Goal: Task Accomplishment & Management: Complete application form

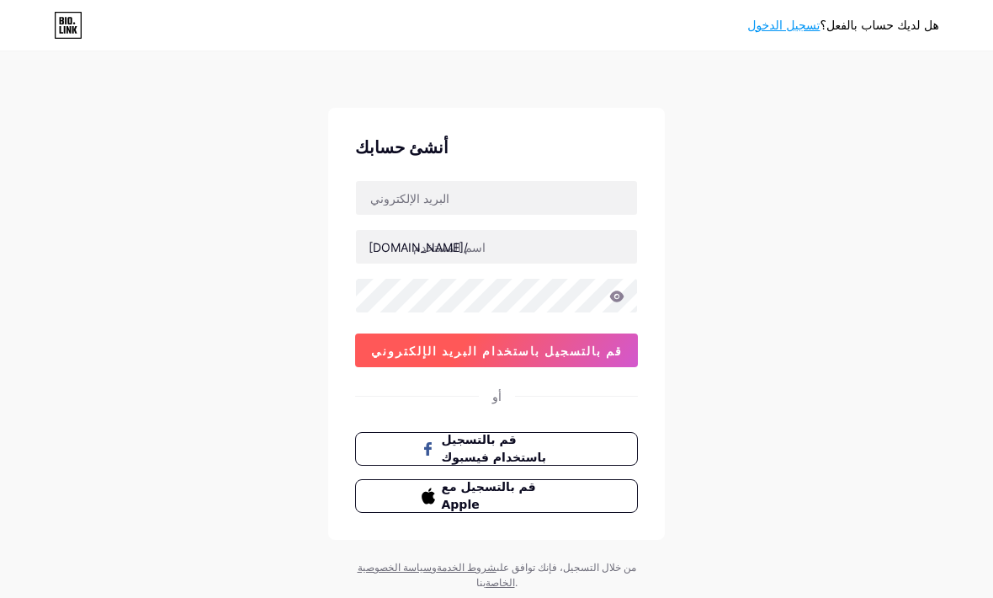
click at [503, 358] on button "قم بالتسجيل باستخدام البريد الإلكتروني" at bounding box center [496, 350] width 283 height 34
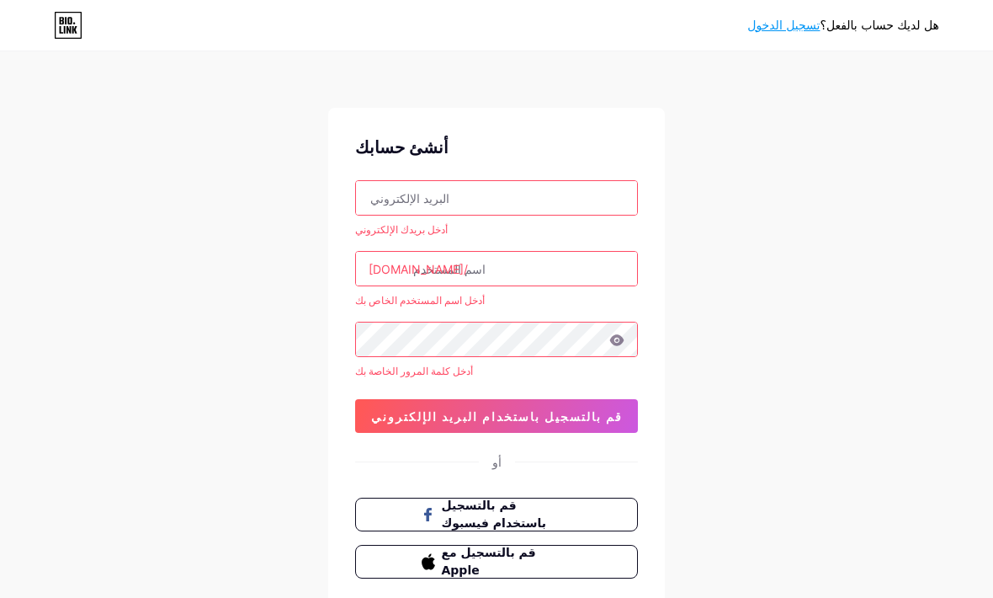
click at [523, 189] on input "text" at bounding box center [496, 198] width 281 height 34
type input "Aqyu20004mn"
click at [396, 199] on input "Aqyu20004mn" at bounding box center [496, 198] width 281 height 34
click at [389, 185] on input "Aqyu20004mn" at bounding box center [496, 198] width 281 height 34
click at [386, 189] on input "Aqyu20004mn" at bounding box center [496, 198] width 281 height 34
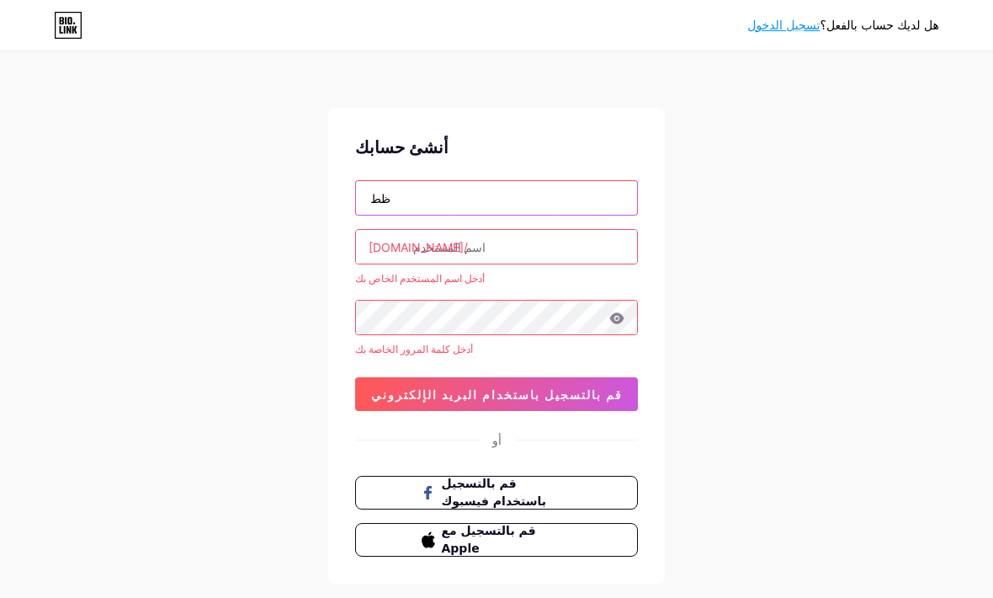
type input "ظ"
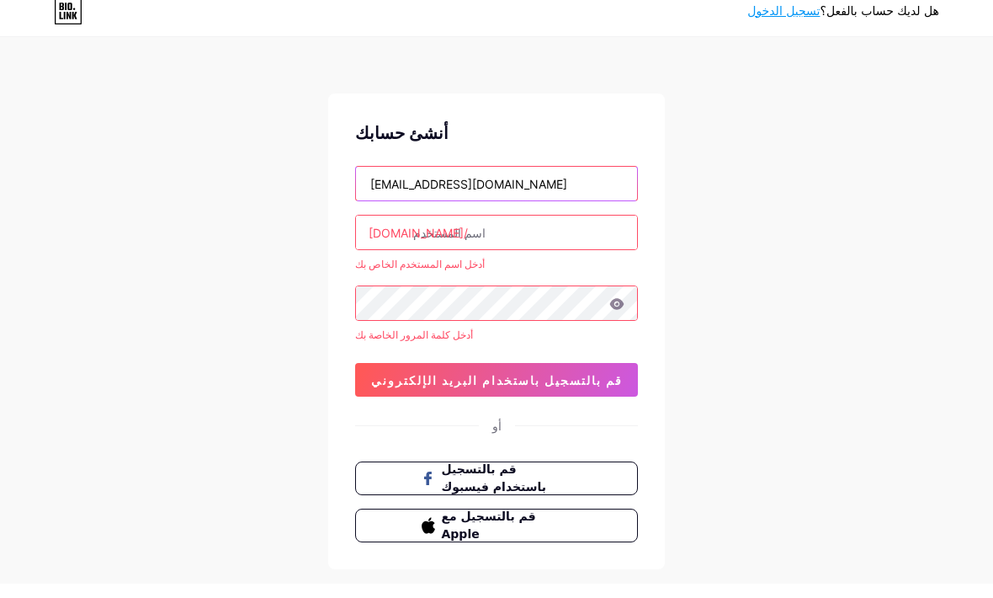
type input "[EMAIL_ADDRESS][DOMAIN_NAME]"
click at [385, 238] on div "[DOMAIN_NAME]/" at bounding box center [418, 247] width 99 height 18
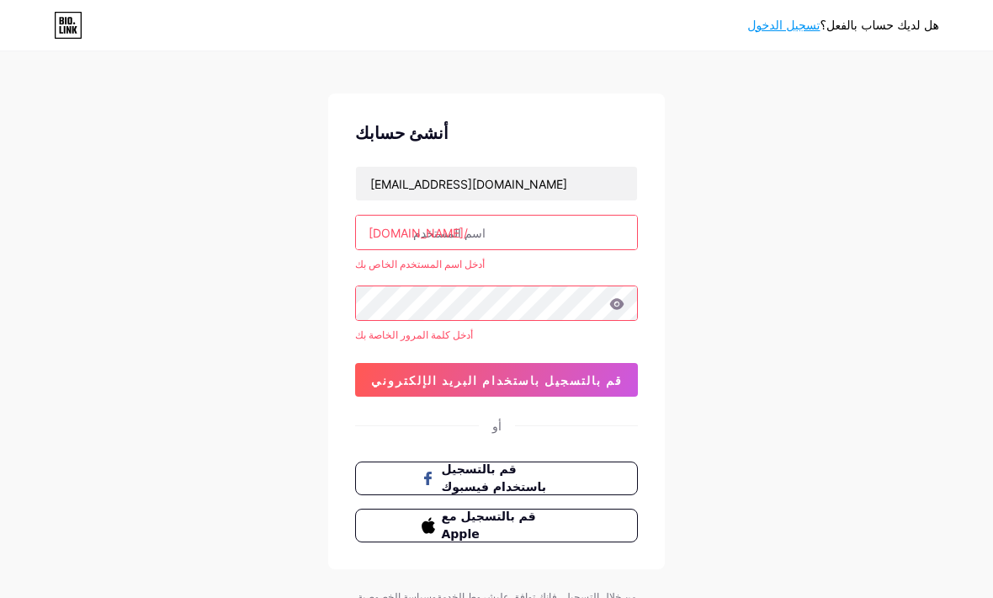
click at [412, 229] on input "text" at bounding box center [496, 232] width 281 height 34
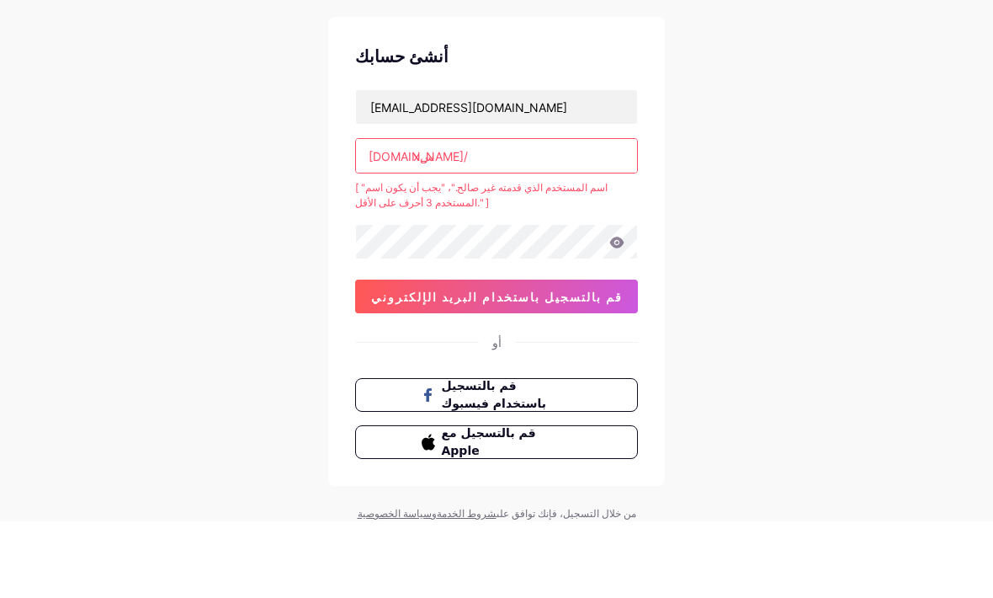
type input "x"
type input "s"
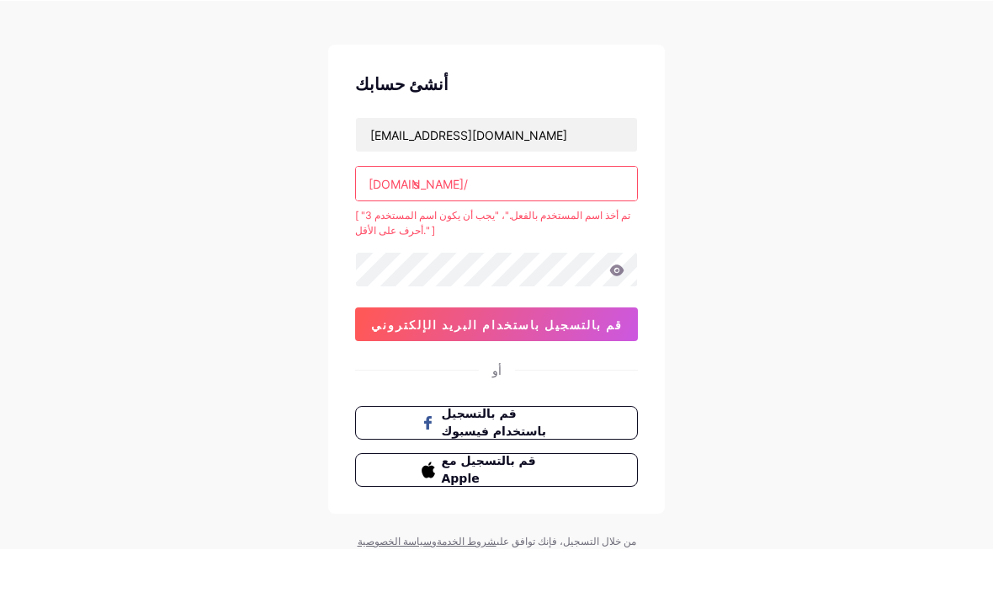
click at [517, 216] on input "s" at bounding box center [496, 233] width 281 height 34
click at [513, 216] on input "s" at bounding box center [496, 233] width 281 height 34
click at [515, 216] on input "s" at bounding box center [496, 233] width 281 height 34
type input "a"
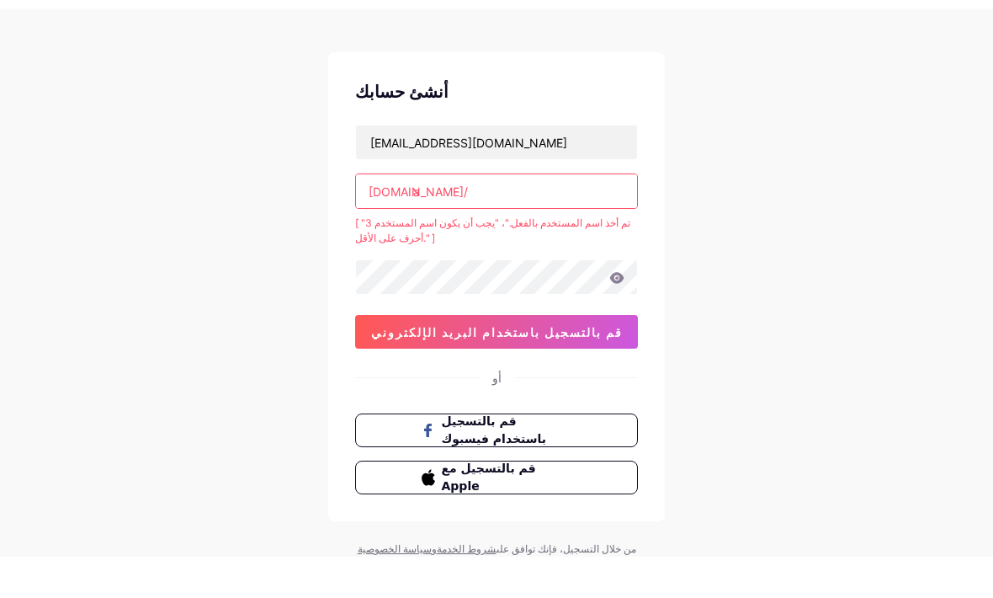
click at [445, 216] on input "a" at bounding box center [496, 233] width 281 height 34
click at [434, 216] on input "a" at bounding box center [496, 233] width 281 height 34
click at [426, 216] on input "a" at bounding box center [496, 233] width 281 height 34
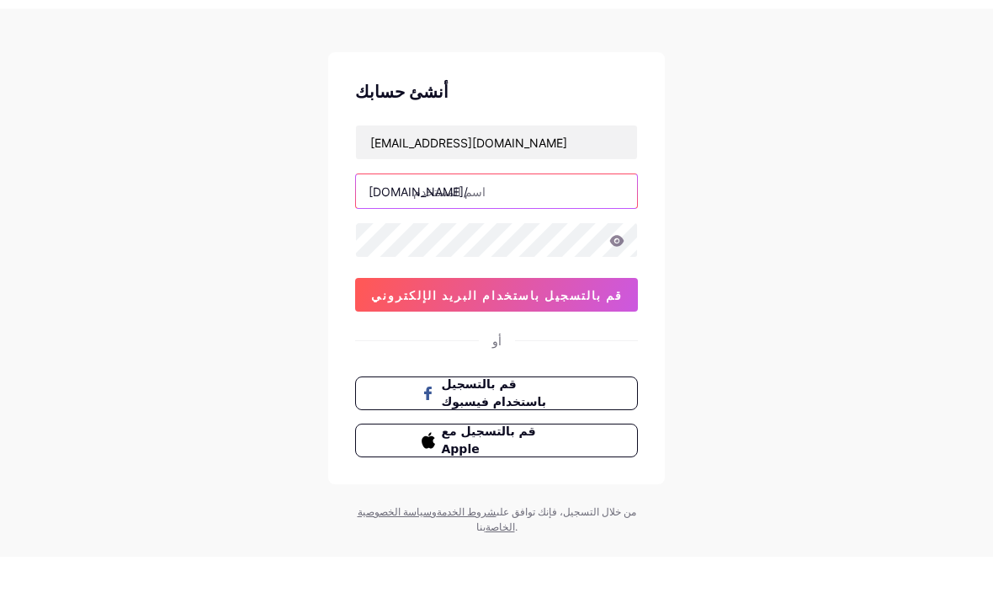
type input "ق"
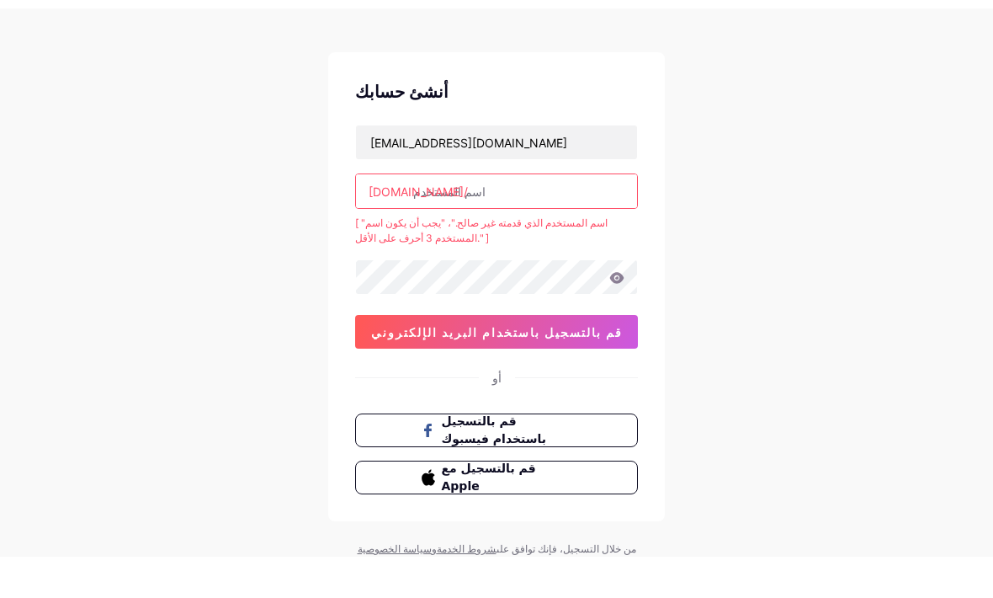
type input "s"
click at [428, 216] on input "s" at bounding box center [496, 233] width 281 height 34
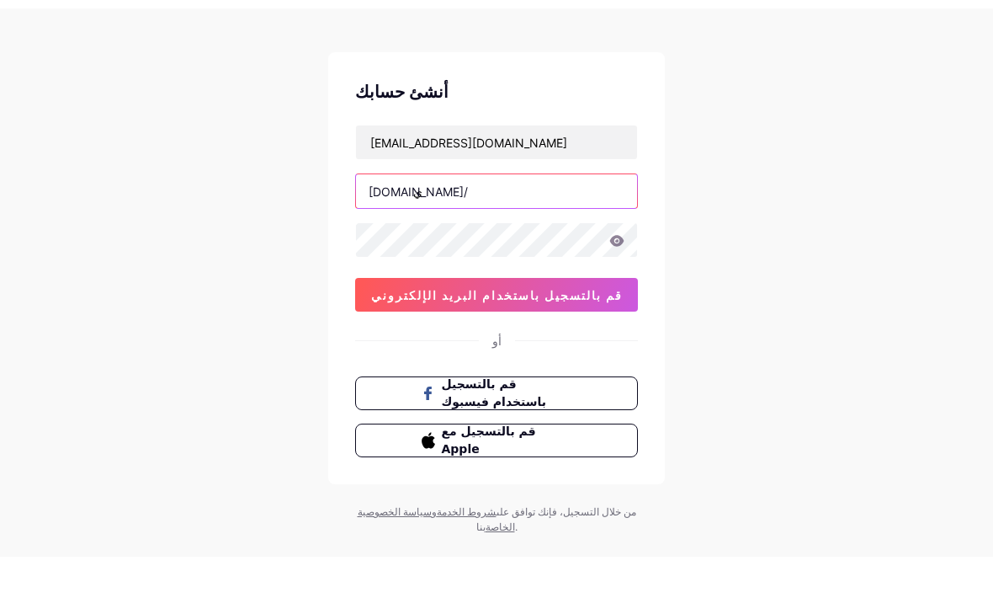
type input "سي"
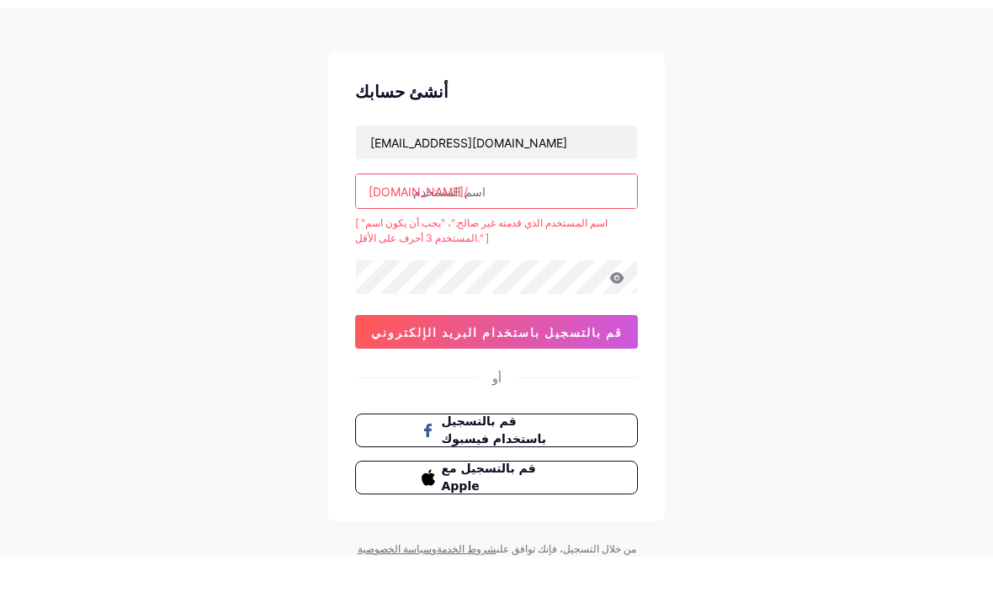
click at [105, 110] on div "هل لديك حساب بالفعل؟ تسجيل الدخول أنشئ حسابك zxomra5@gmail.com bio.link/ [ "اسم…" at bounding box center [496, 327] width 993 height 681
type input "س"
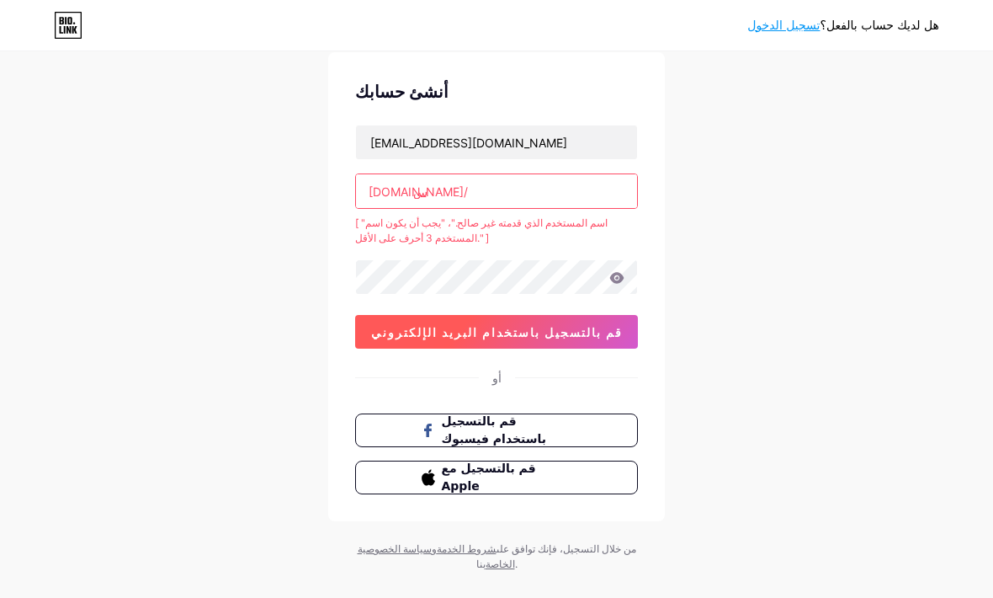
click at [407, 333] on span "قم بالتسجيل باستخدام البريد الإلكتروني" at bounding box center [497, 332] width 252 height 14
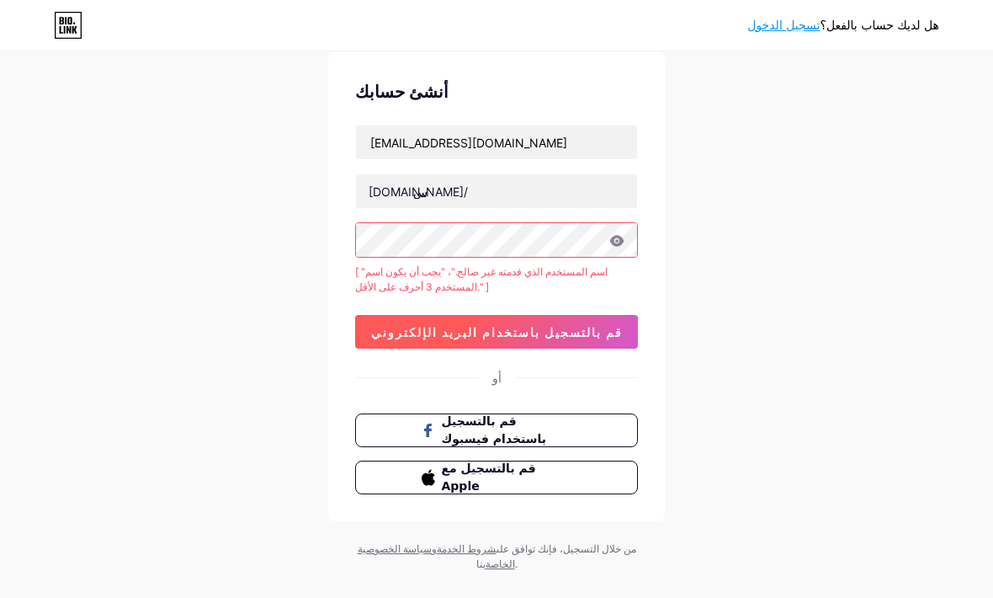
click at [395, 327] on span "قم بالتسجيل باستخدام البريد الإلكتروني" at bounding box center [497, 332] width 252 height 14
click at [391, 320] on button "قم بالتسجيل باستخدام البريد الإلكتروني" at bounding box center [496, 332] width 283 height 34
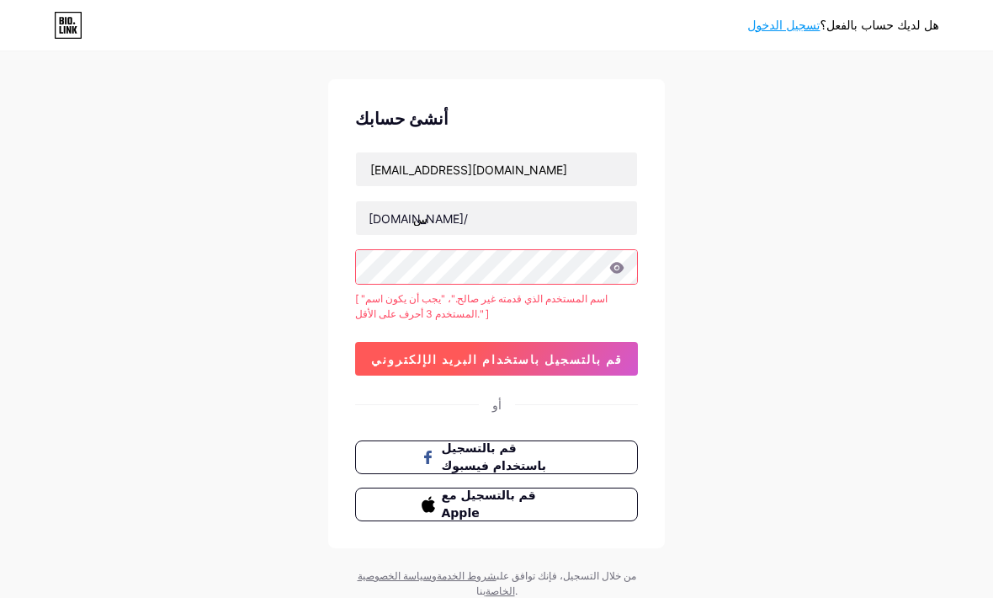
scroll to position [30, 0]
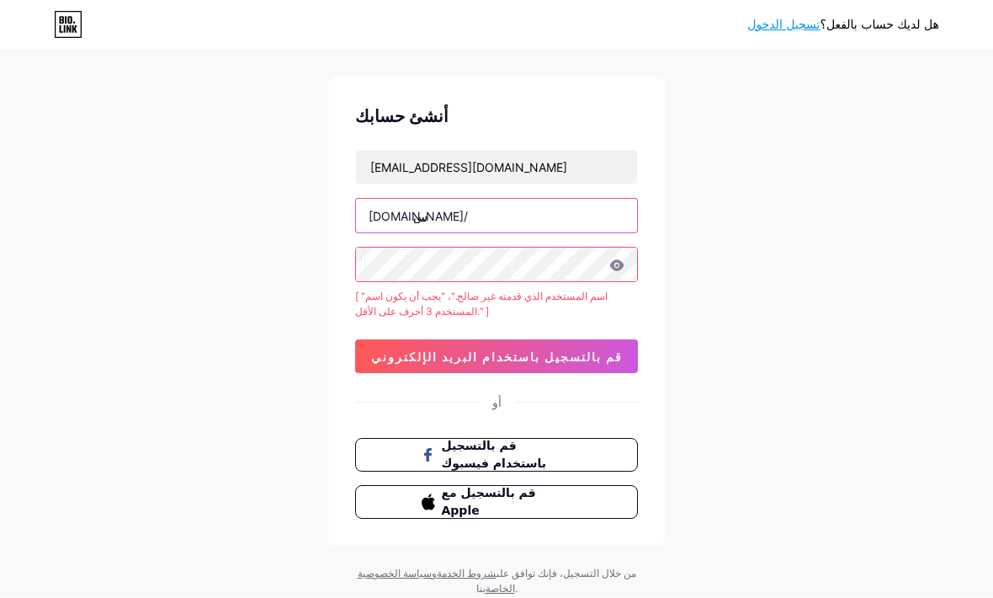
click at [441, 215] on input "س" at bounding box center [496, 216] width 281 height 34
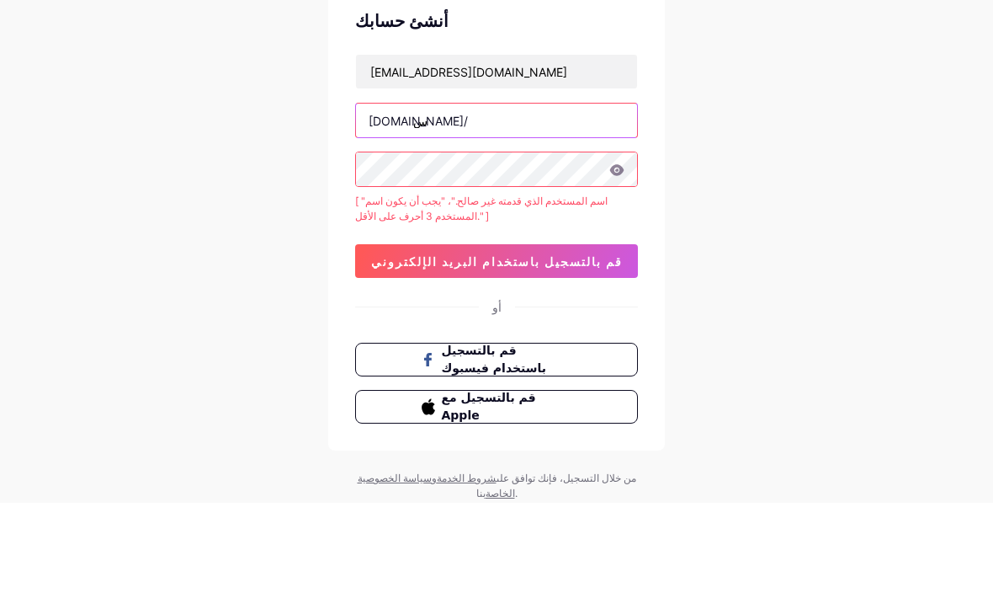
click at [432, 199] on input "س" at bounding box center [496, 216] width 281 height 34
click at [429, 199] on input "س" at bounding box center [496, 216] width 281 height 34
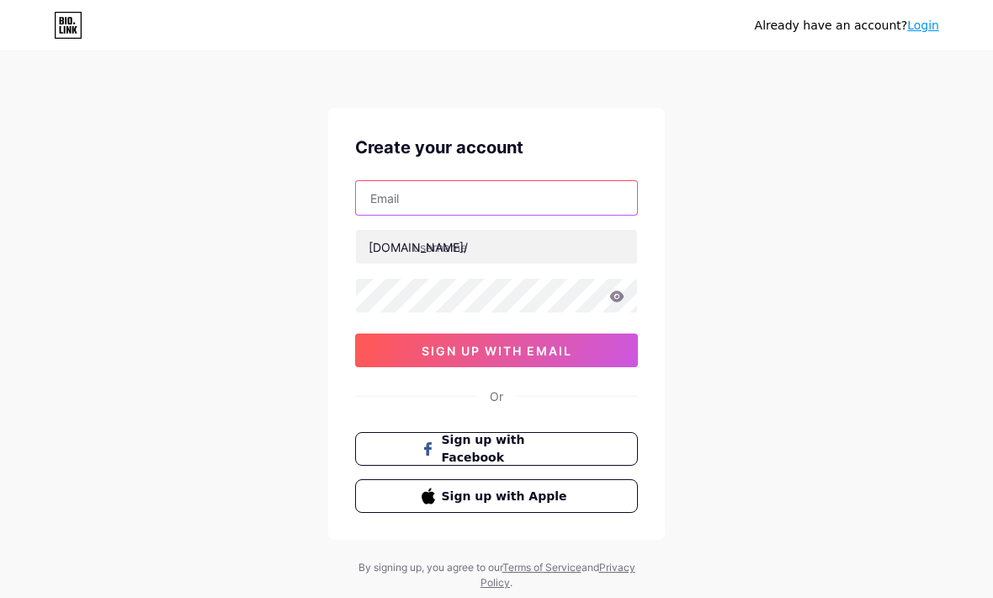
click at [391, 208] on input "text" at bounding box center [496, 198] width 281 height 34
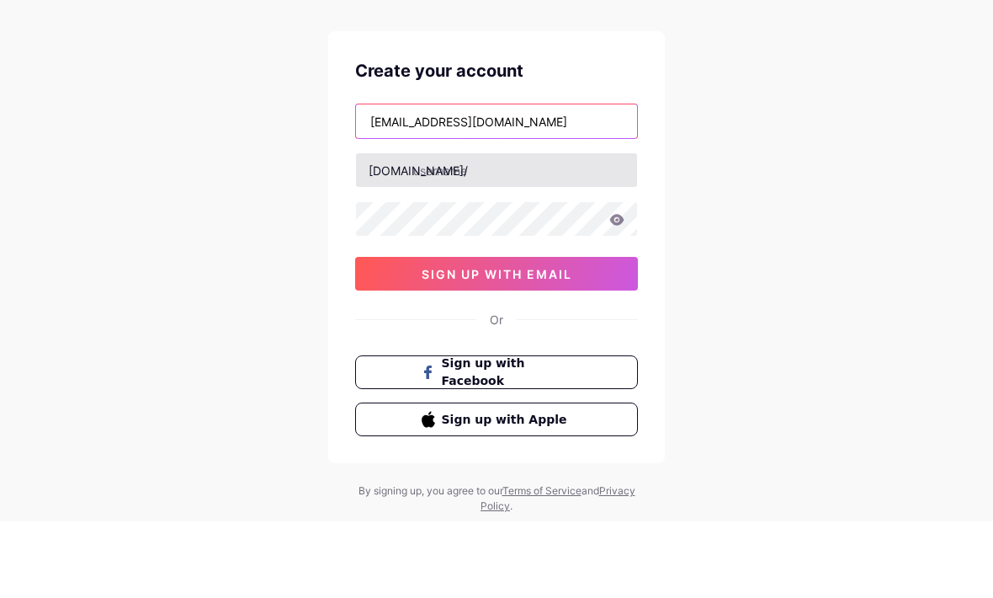
type input "[EMAIL_ADDRESS][DOMAIN_NAME]"
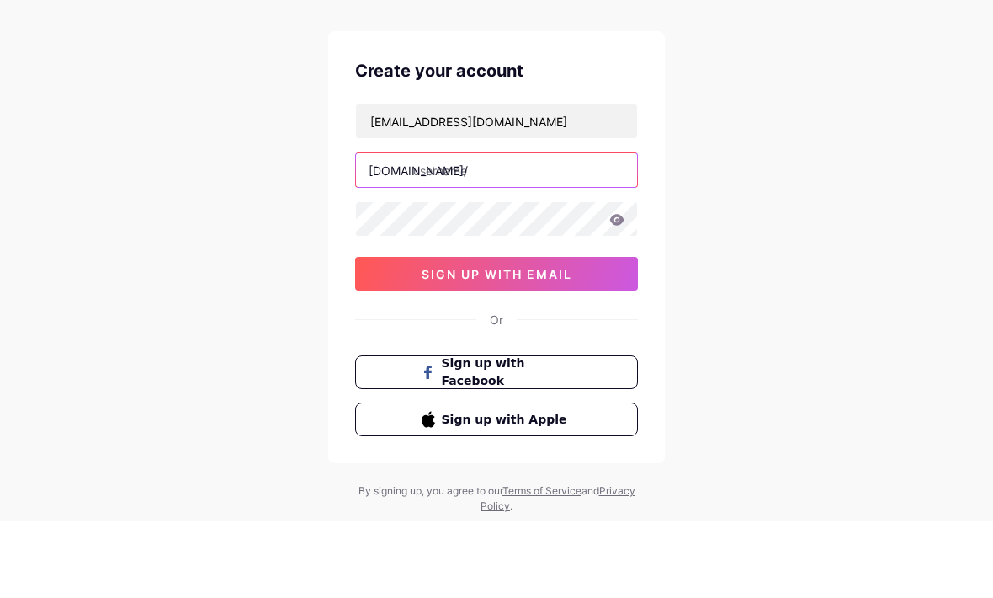
click at [454, 230] on input "text" at bounding box center [496, 247] width 281 height 34
type input "a"
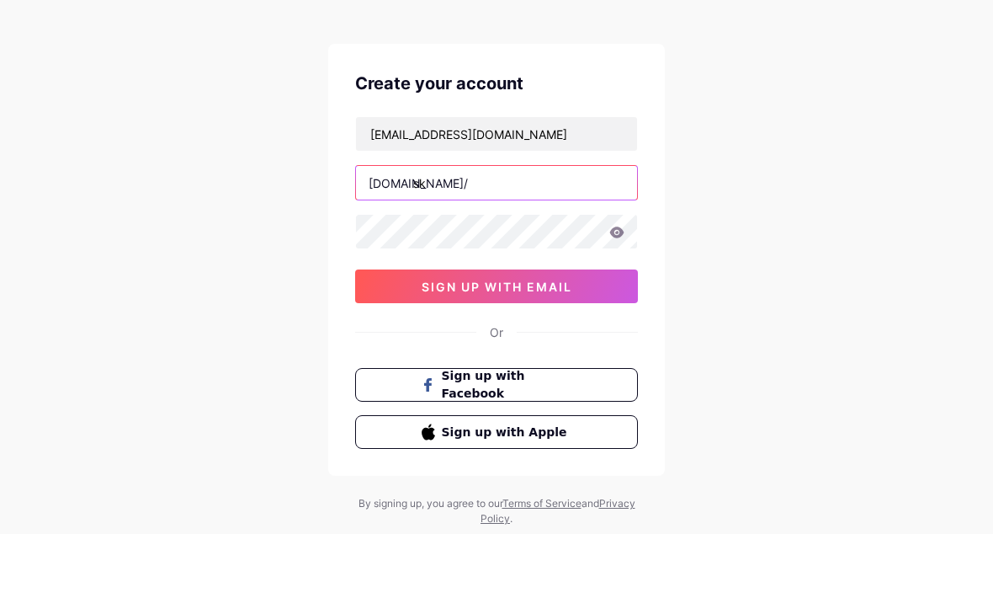
type input "s"
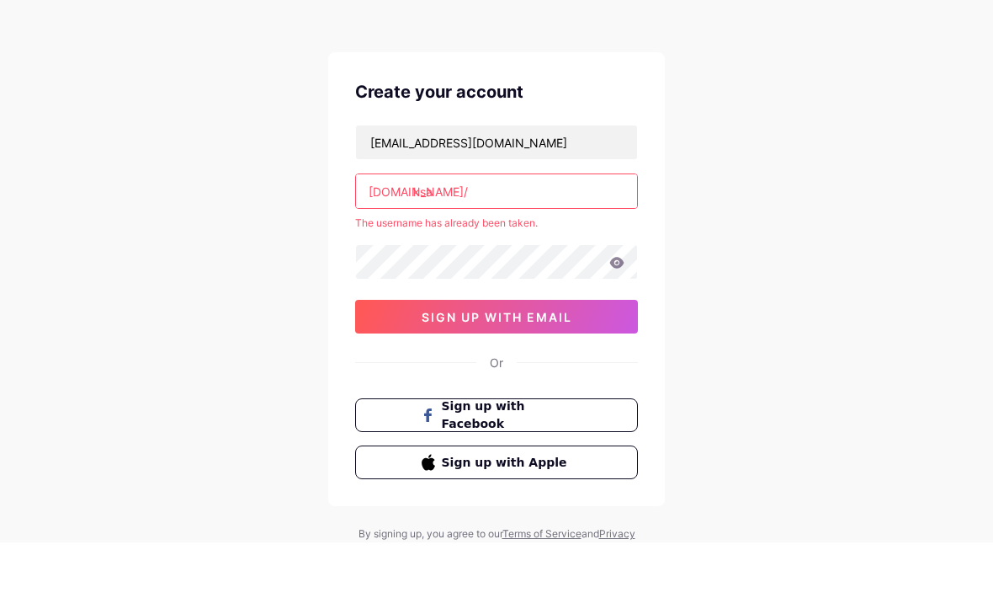
type input "ksa"
click at [81, 190] on div "Already have an account? Login Create your account zxomra5@gmail.com bio.link/ …" at bounding box center [496, 333] width 993 height 666
click at [475, 182] on input "ksa" at bounding box center [496, 191] width 281 height 34
click at [439, 193] on input "ksa" at bounding box center [496, 192] width 281 height 34
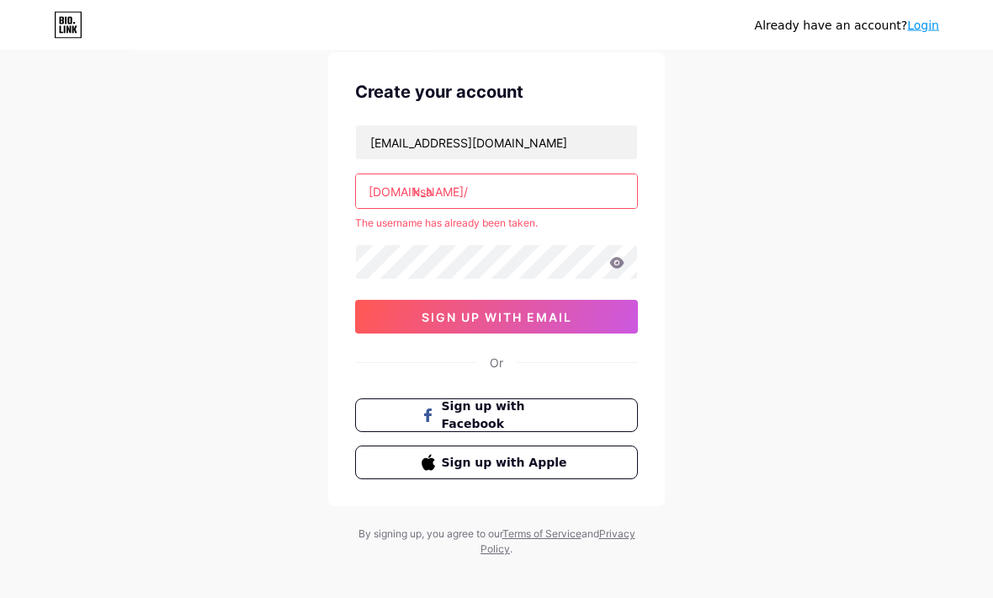
click at [437, 187] on input "ksa" at bounding box center [496, 192] width 281 height 34
type input "m"
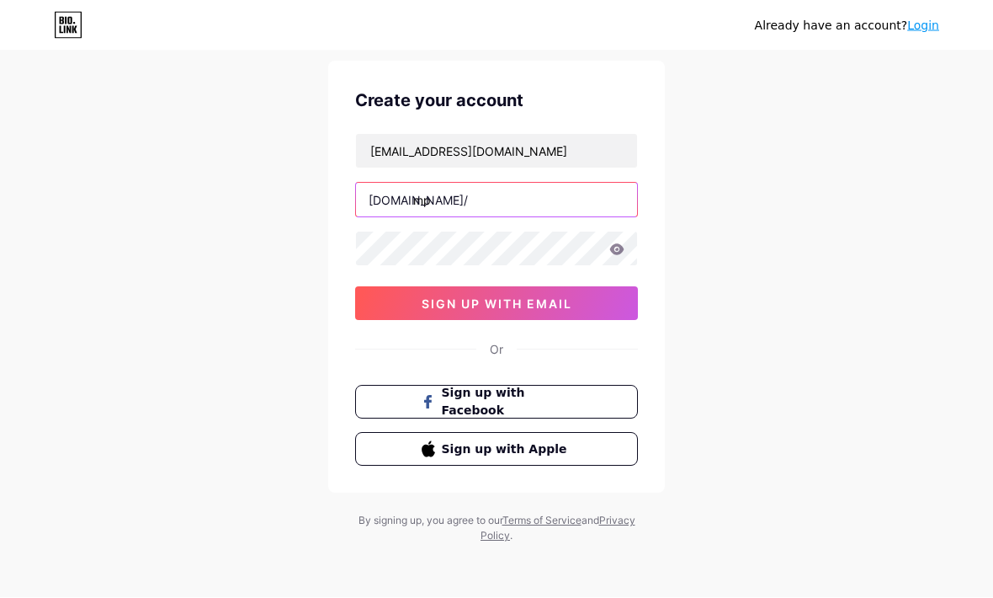
type input "mps"
click at [78, 201] on div "Already have an account? Login Create your account [EMAIL_ADDRESS][DOMAIN_NAME]…" at bounding box center [496, 276] width 993 height 644
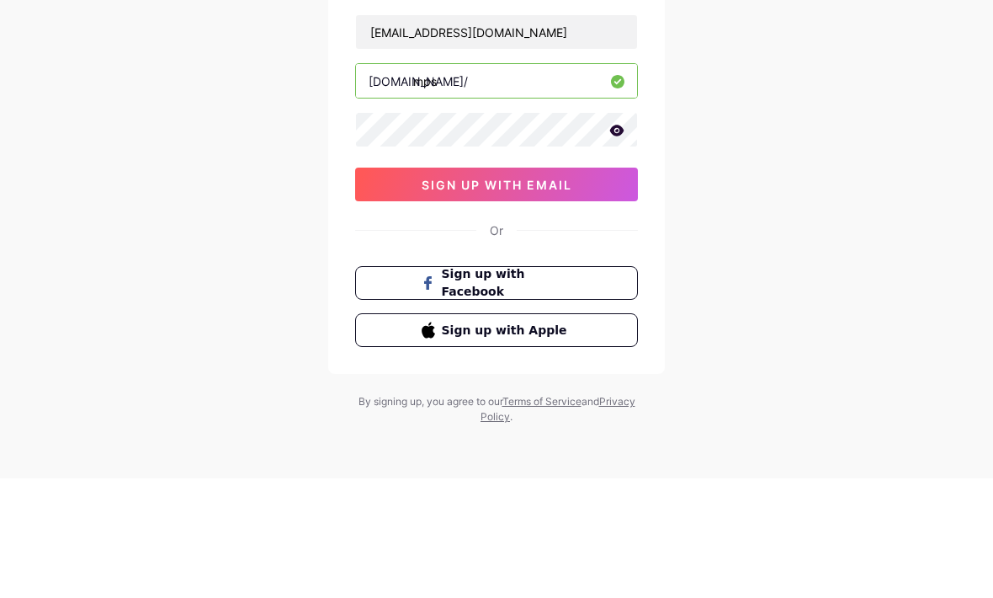
click at [615, 244] on icon at bounding box center [616, 250] width 15 height 12
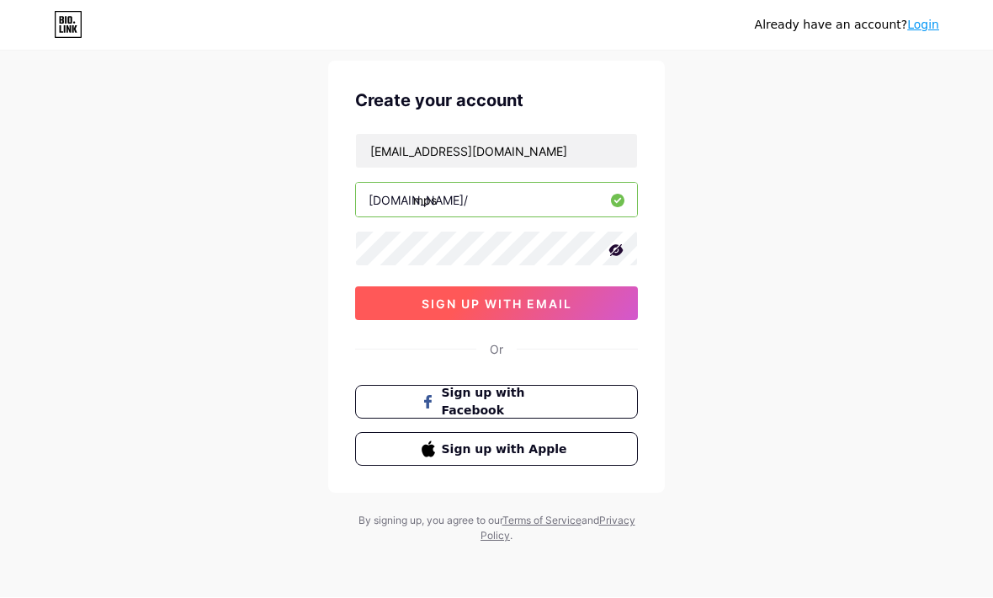
click at [404, 303] on button "sign up with email" at bounding box center [496, 304] width 283 height 34
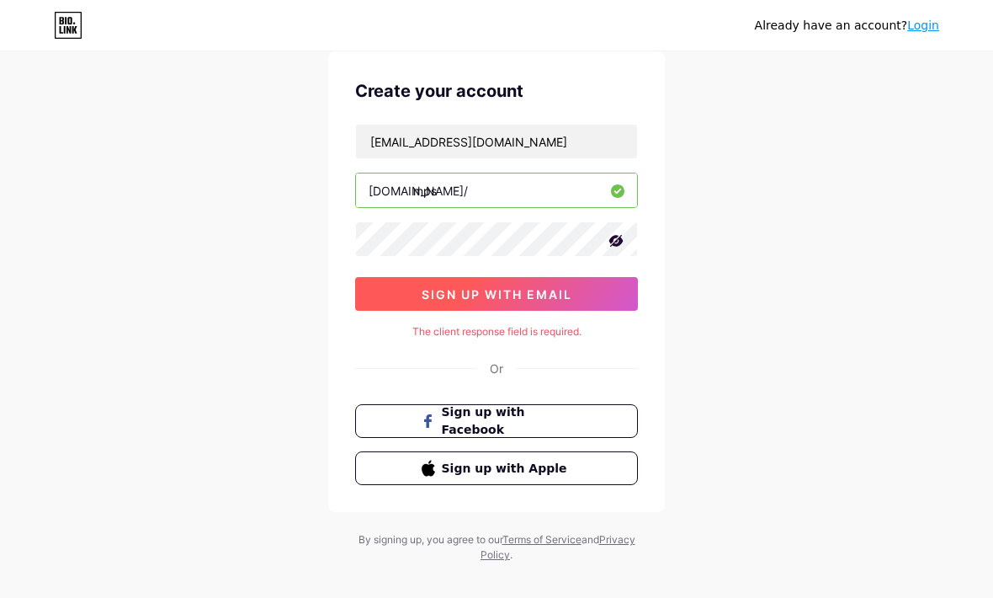
click at [404, 296] on button "sign up with email" at bounding box center [496, 294] width 283 height 34
click at [407, 288] on button "sign up with email" at bounding box center [496, 294] width 283 height 34
click at [397, 289] on button "sign up with email" at bounding box center [496, 294] width 283 height 34
click at [396, 292] on button "sign up with email" at bounding box center [496, 294] width 283 height 34
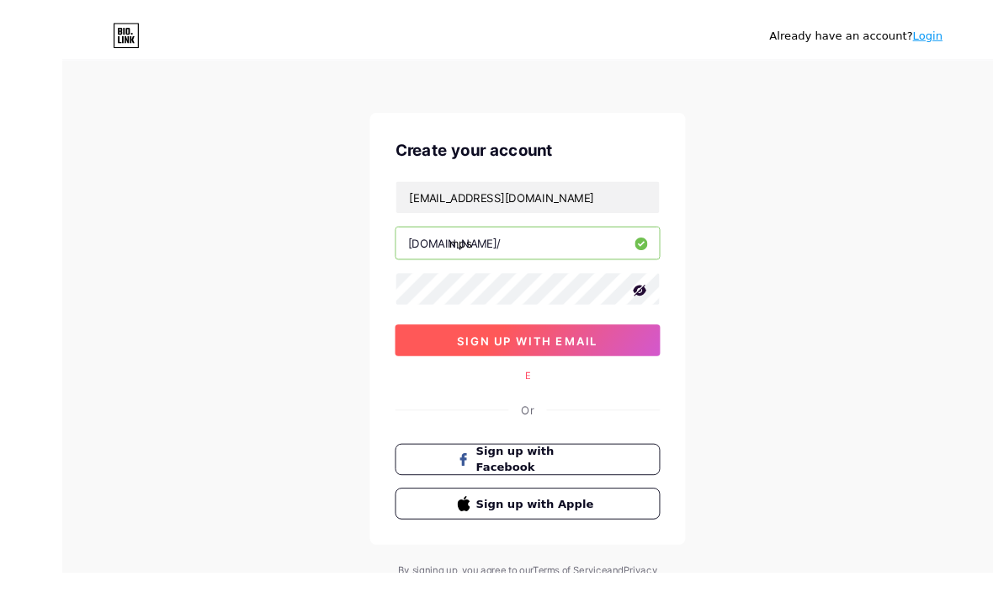
scroll to position [53, 0]
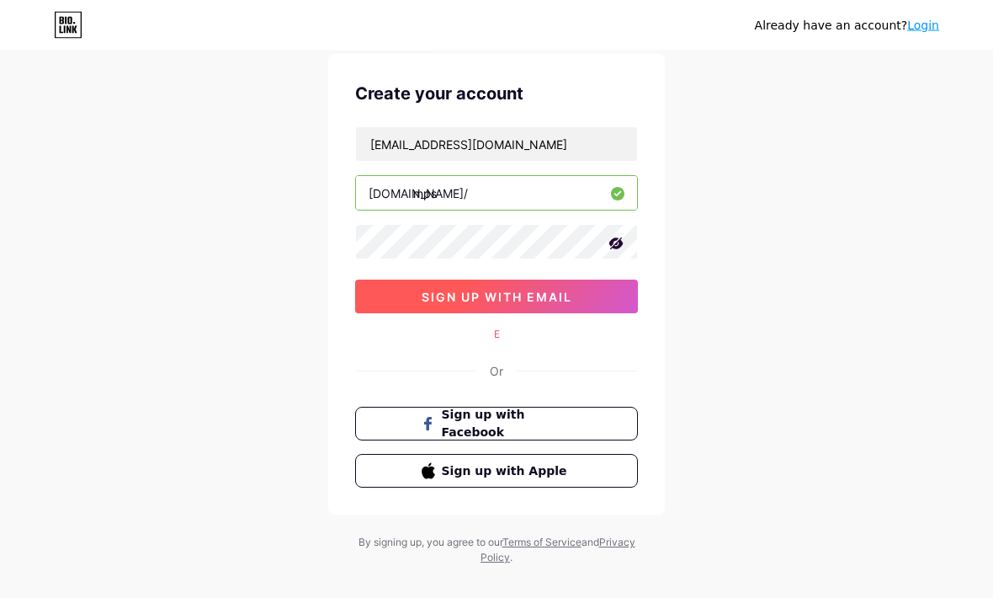
click at [393, 291] on button "sign up with email" at bounding box center [496, 297] width 283 height 34
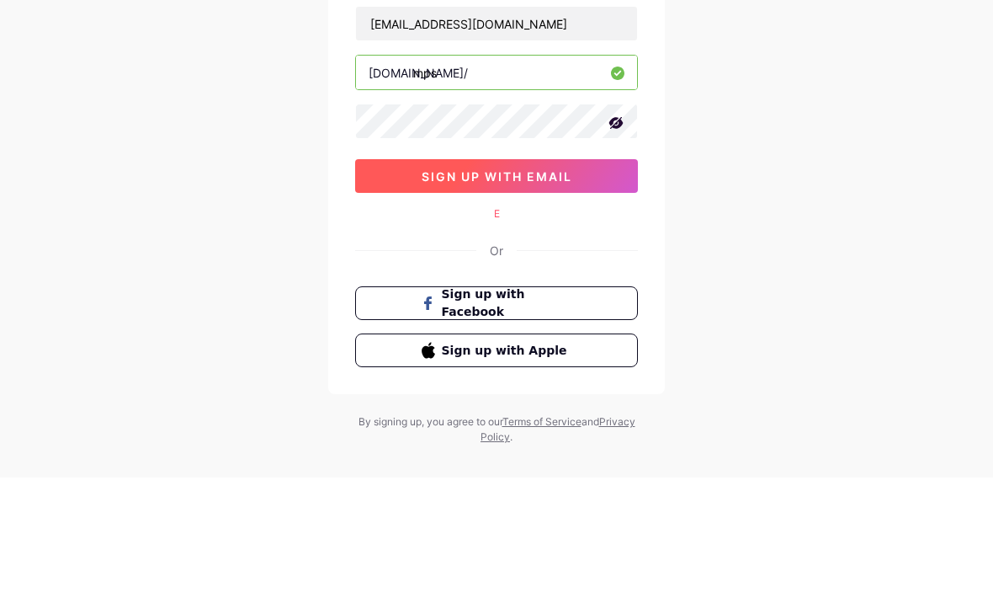
click at [399, 280] on button "sign up with email" at bounding box center [496, 297] width 283 height 34
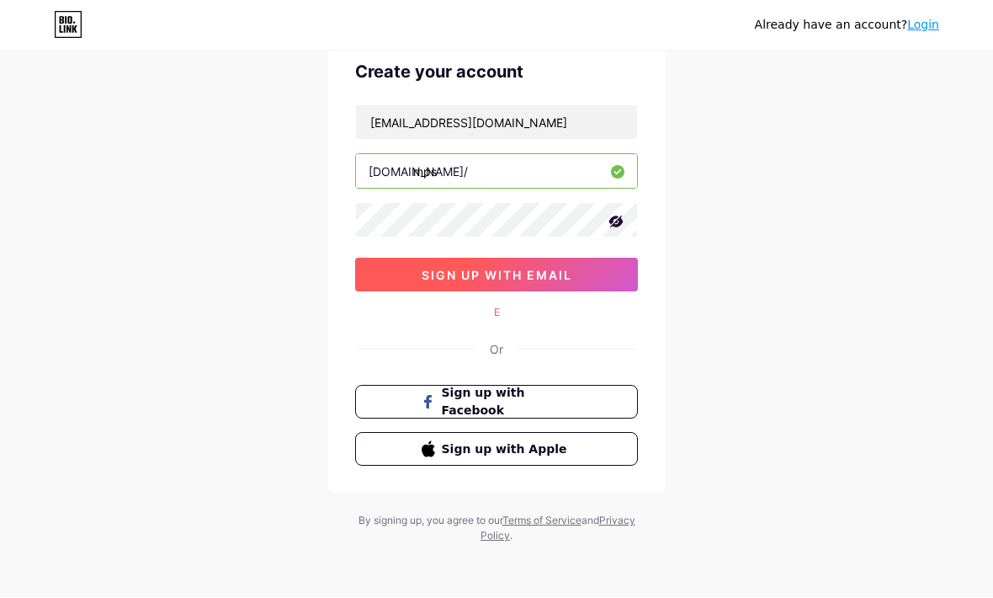
click at [386, 266] on button "sign up with email" at bounding box center [496, 275] width 283 height 34
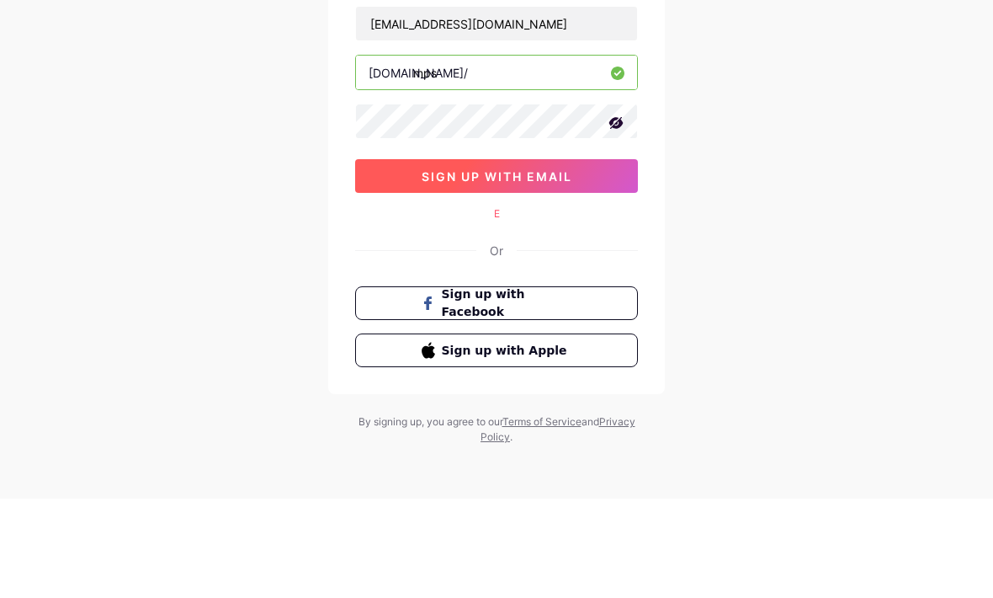
click at [394, 258] on button "sign up with email" at bounding box center [496, 275] width 283 height 34
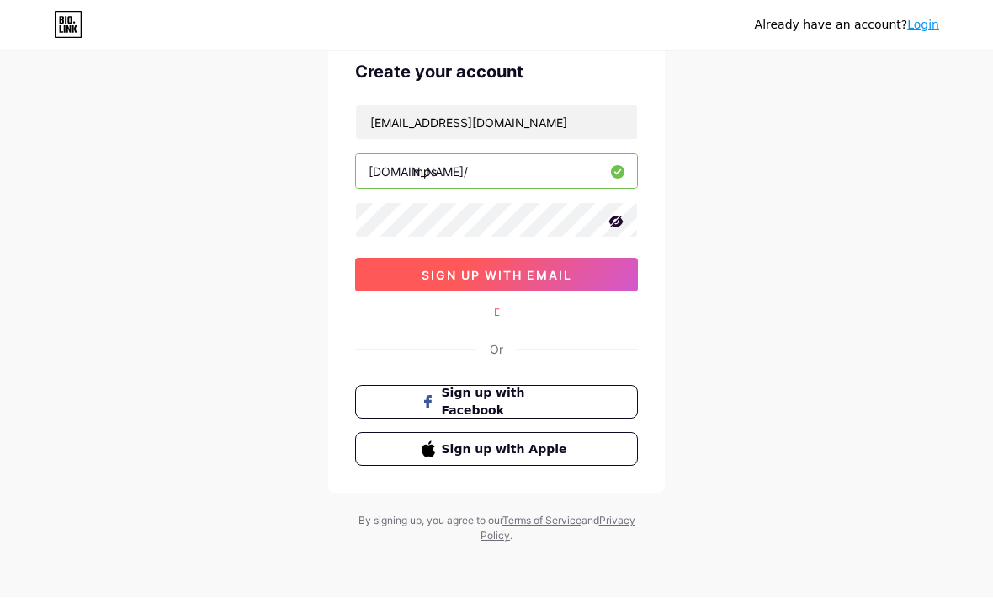
click at [394, 258] on button "sign up with email" at bounding box center [496, 275] width 283 height 34
click at [401, 268] on button "sign up with email" at bounding box center [496, 275] width 283 height 34
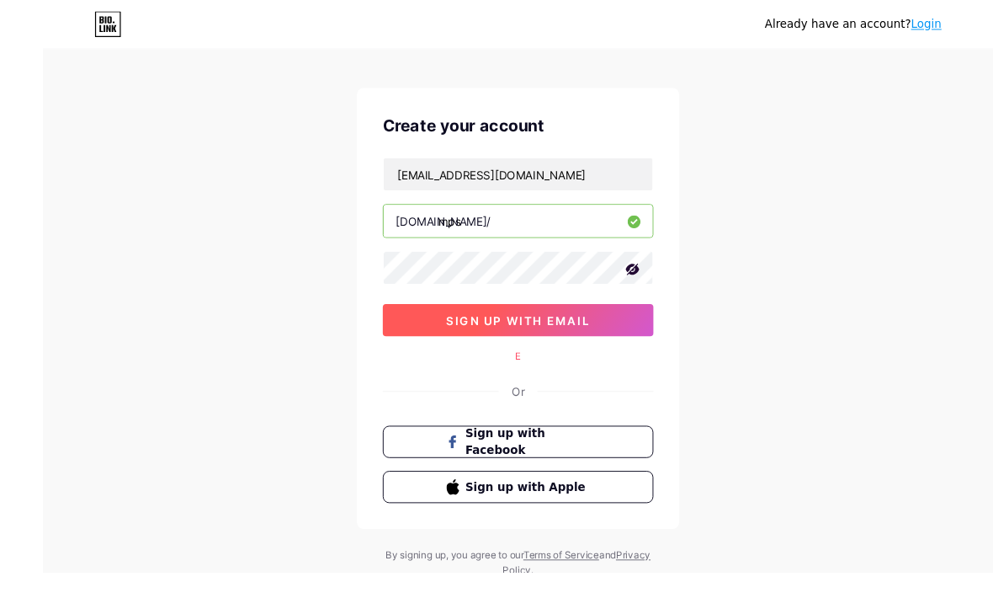
scroll to position [46, 0]
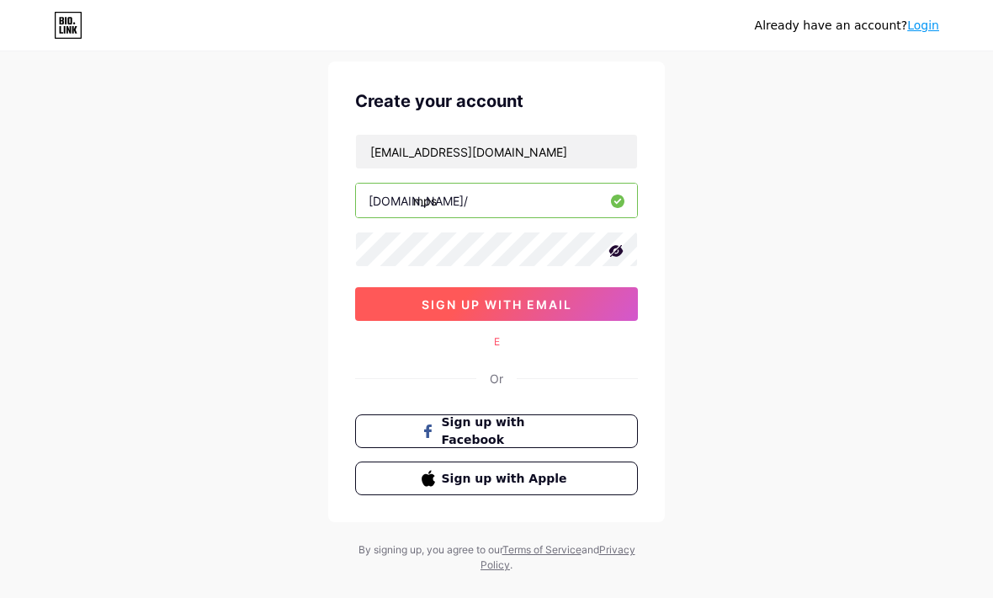
click at [398, 300] on button "sign up with email" at bounding box center [496, 304] width 283 height 34
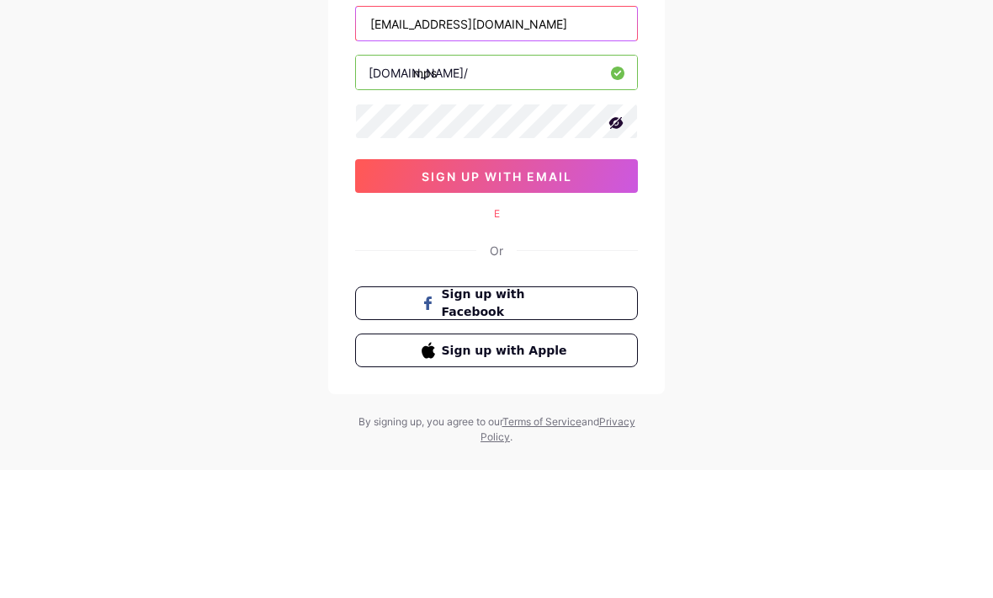
click at [376, 136] on input "[EMAIL_ADDRESS][DOMAIN_NAME]" at bounding box center [496, 153] width 281 height 34
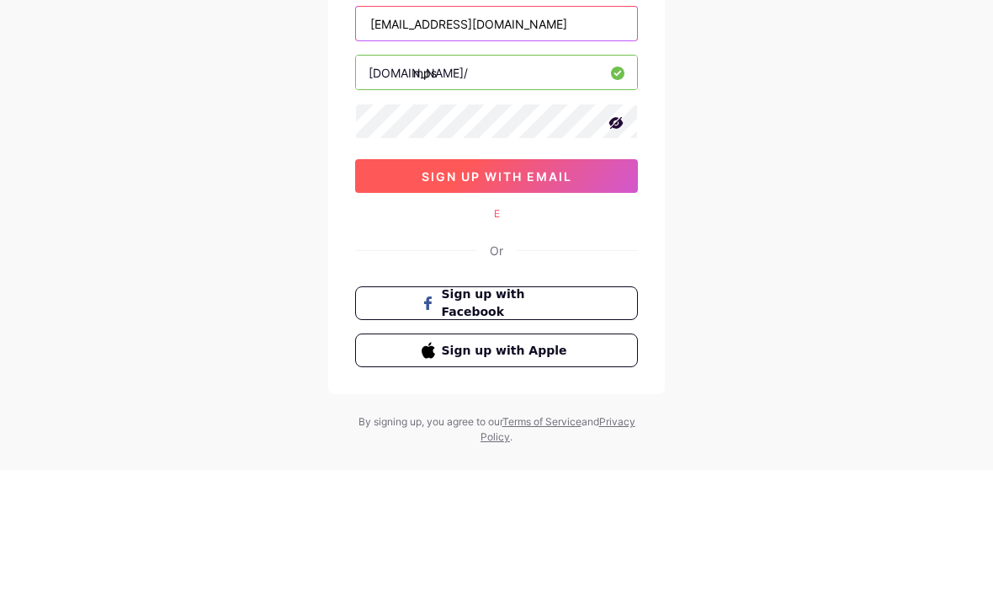
type input "Zxomra5@gmail.com"
click at [396, 288] on button "sign up with email" at bounding box center [496, 305] width 283 height 34
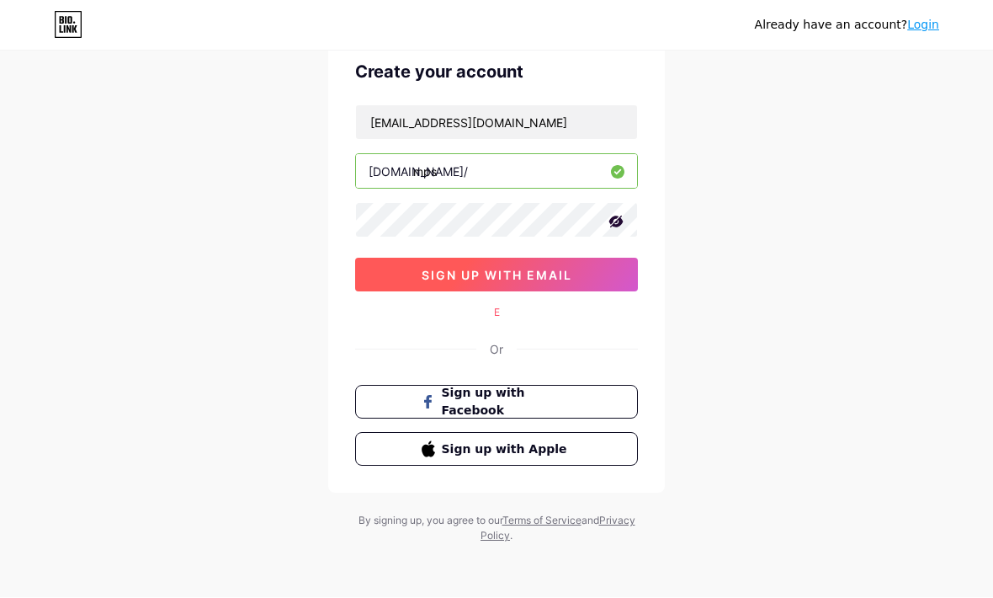
click at [397, 266] on button "sign up with email" at bounding box center [496, 275] width 283 height 34
click at [399, 276] on button "sign up with email" at bounding box center [496, 275] width 283 height 34
click at [403, 270] on button "sign up with email" at bounding box center [496, 275] width 283 height 34
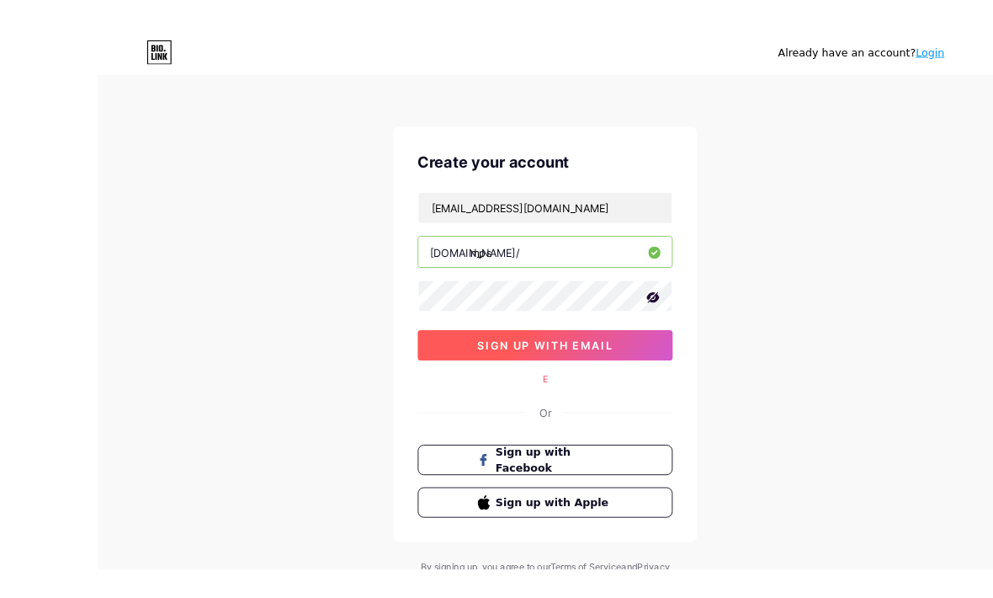
scroll to position [49, 0]
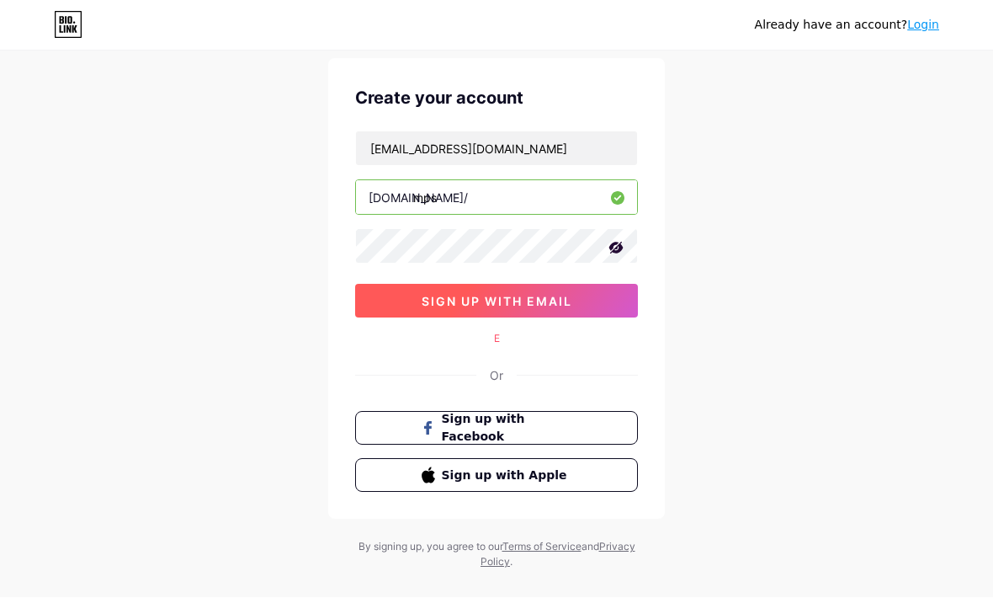
click at [411, 295] on button "sign up with email" at bounding box center [496, 301] width 283 height 34
click at [396, 286] on button "sign up with email" at bounding box center [496, 301] width 283 height 34
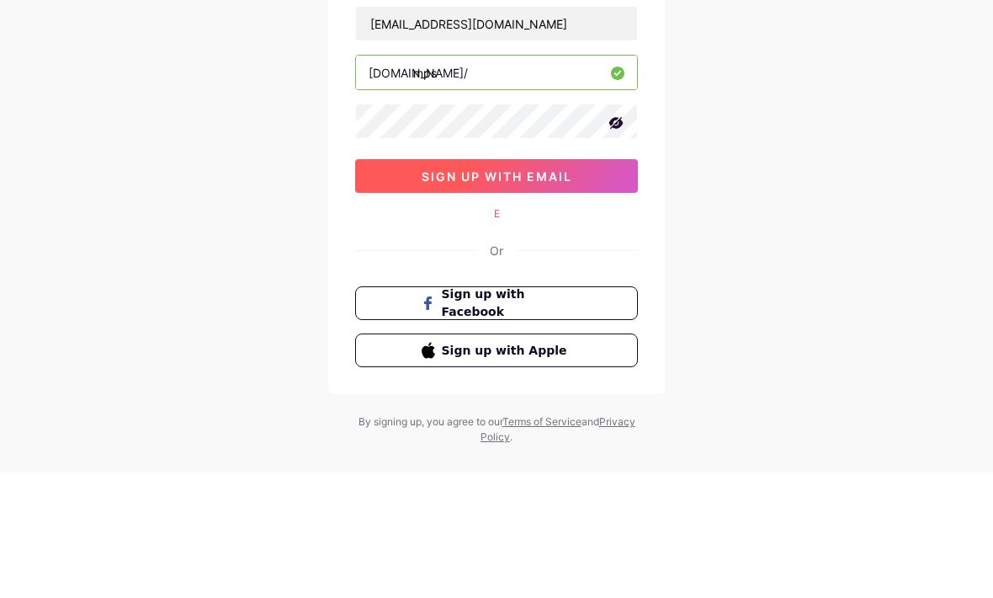
click at [396, 284] on button "sign up with email" at bounding box center [496, 301] width 283 height 34
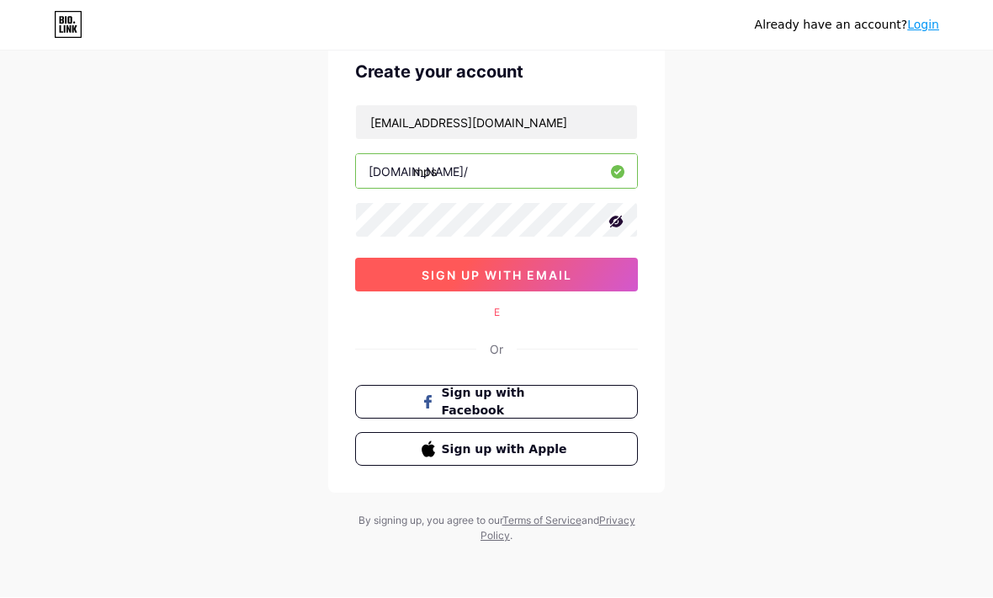
click at [403, 271] on button "sign up with email" at bounding box center [496, 275] width 283 height 34
click at [396, 265] on button "sign up with email" at bounding box center [496, 275] width 283 height 34
click at [396, 266] on button "sign up with email" at bounding box center [496, 275] width 283 height 34
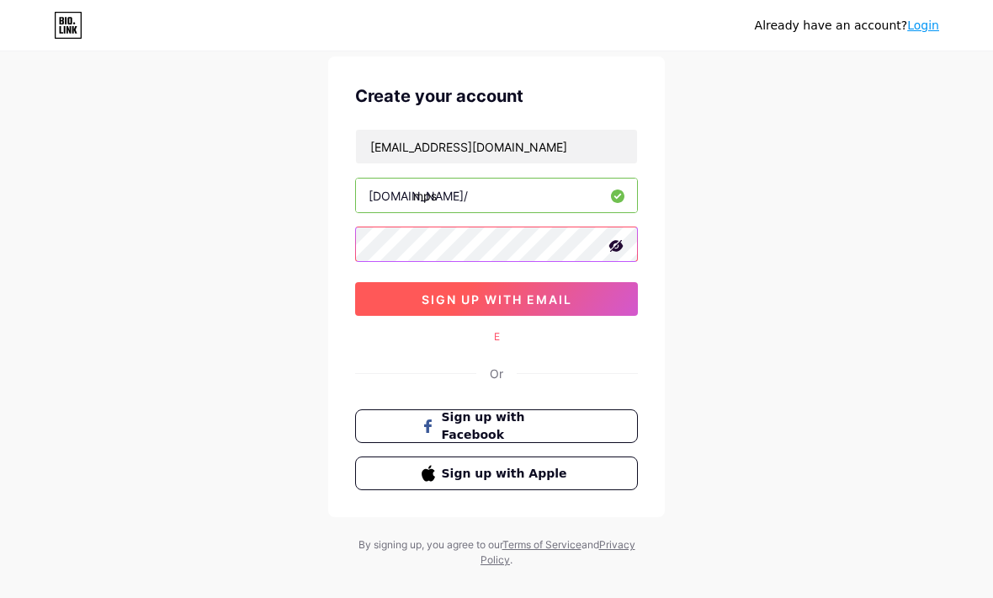
scroll to position [50, 0]
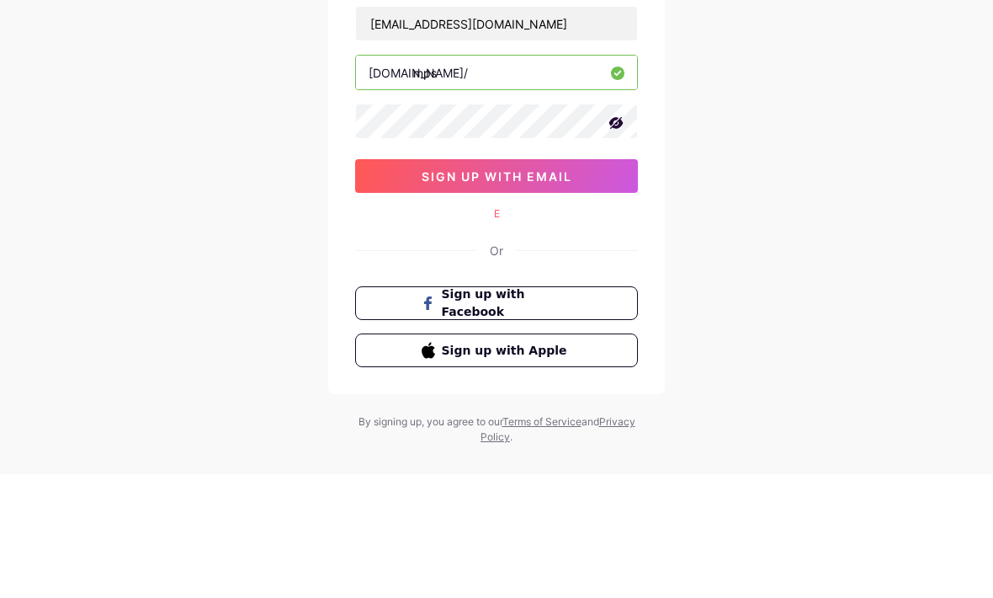
click at [74, 188] on div "Already have an account? Login Create your account Zxomra5@gmail.com bio.link/ …" at bounding box center [496, 286] width 993 height 672
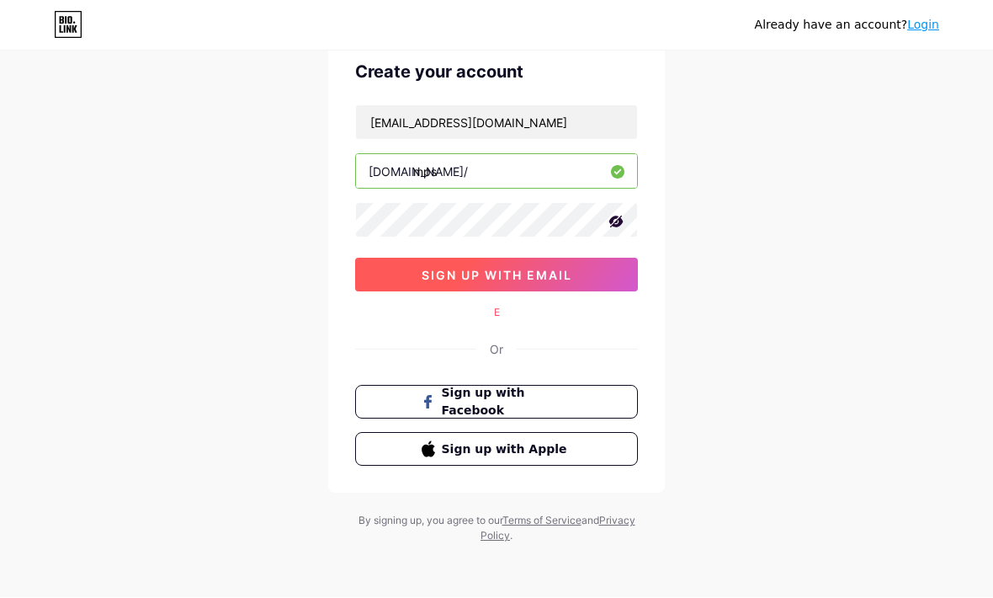
click at [392, 267] on button "sign up with email" at bounding box center [496, 275] width 283 height 34
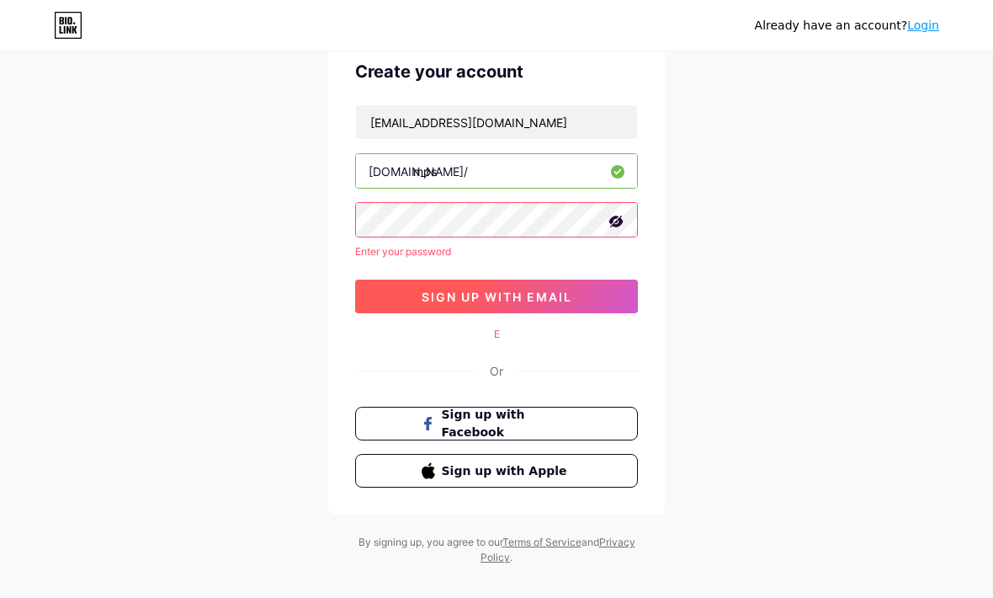
scroll to position [75, 0]
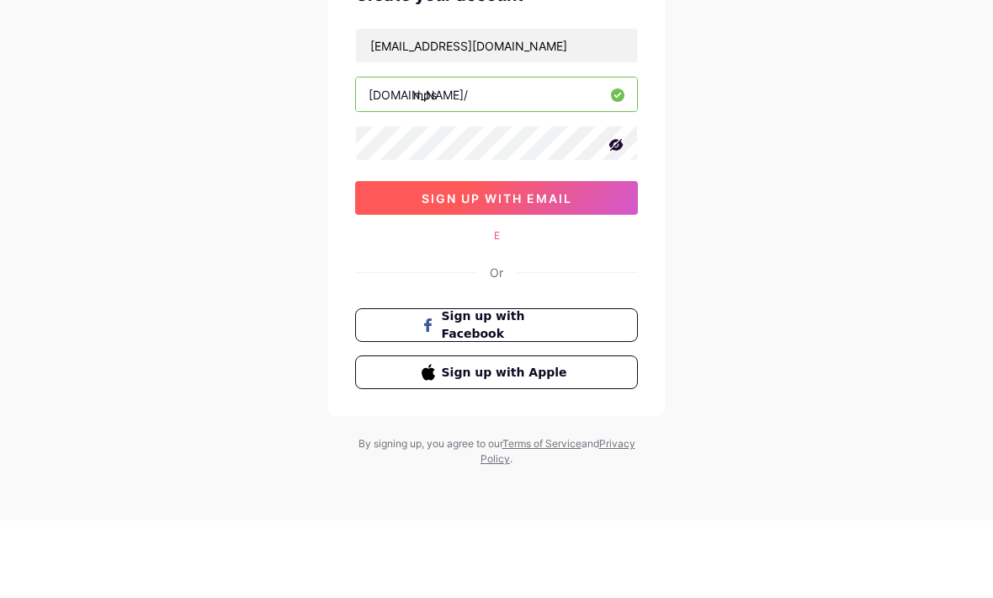
click at [403, 258] on button "sign up with email" at bounding box center [496, 275] width 283 height 34
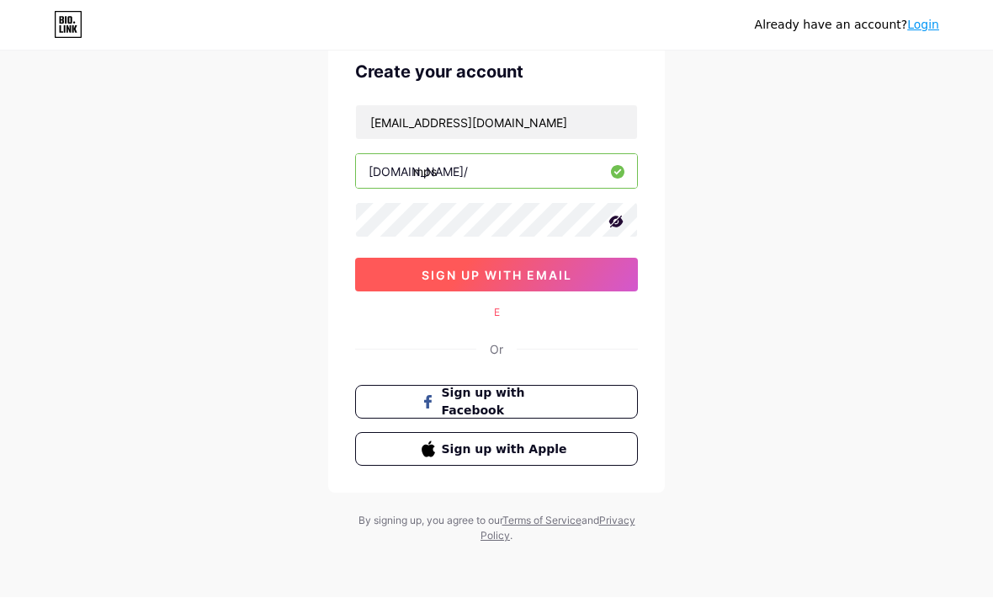
click at [407, 272] on button "sign up with email" at bounding box center [496, 275] width 283 height 34
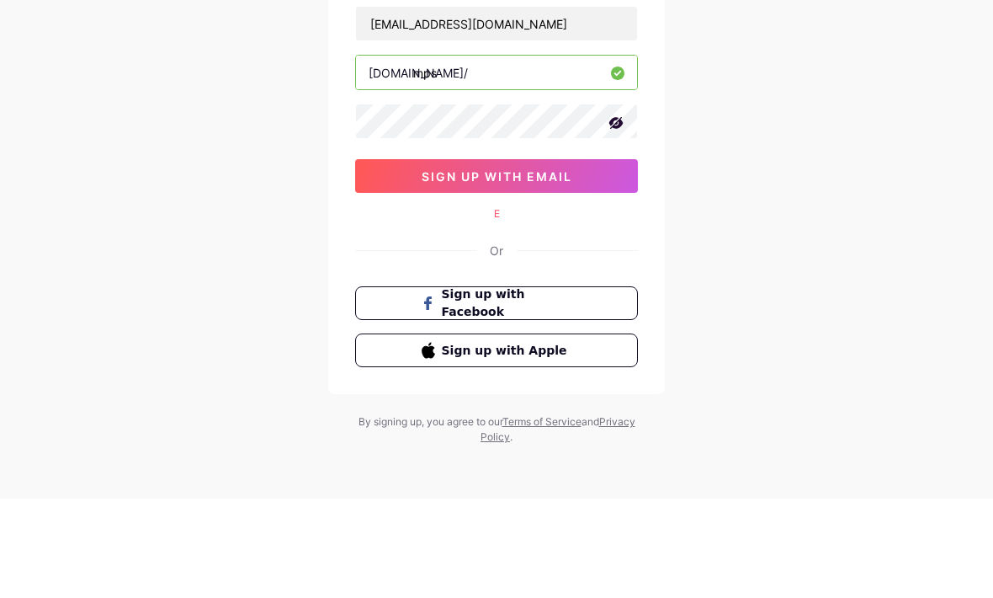
click at [93, 56] on div "Already have an account? Login Create your account Zxomra5@gmail.com bio.link/ …" at bounding box center [496, 261] width 993 height 672
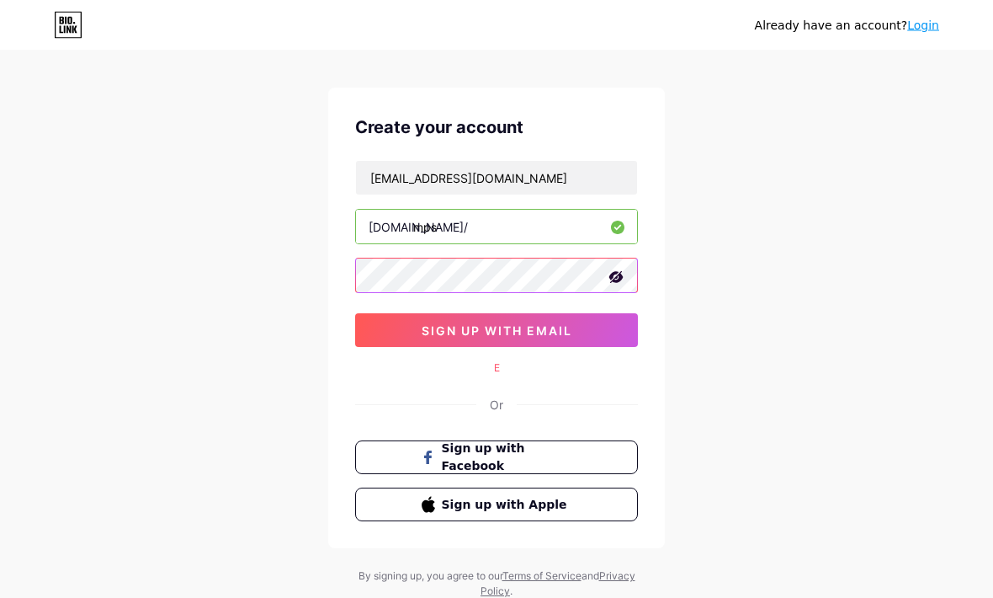
scroll to position [19, 0]
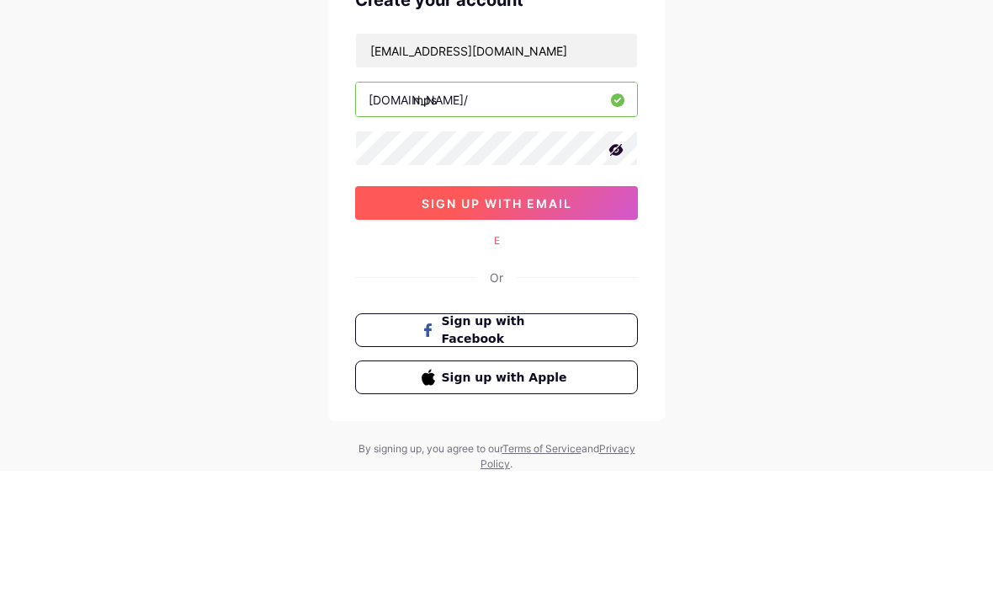
click at [389, 314] on button "sign up with email" at bounding box center [496, 331] width 283 height 34
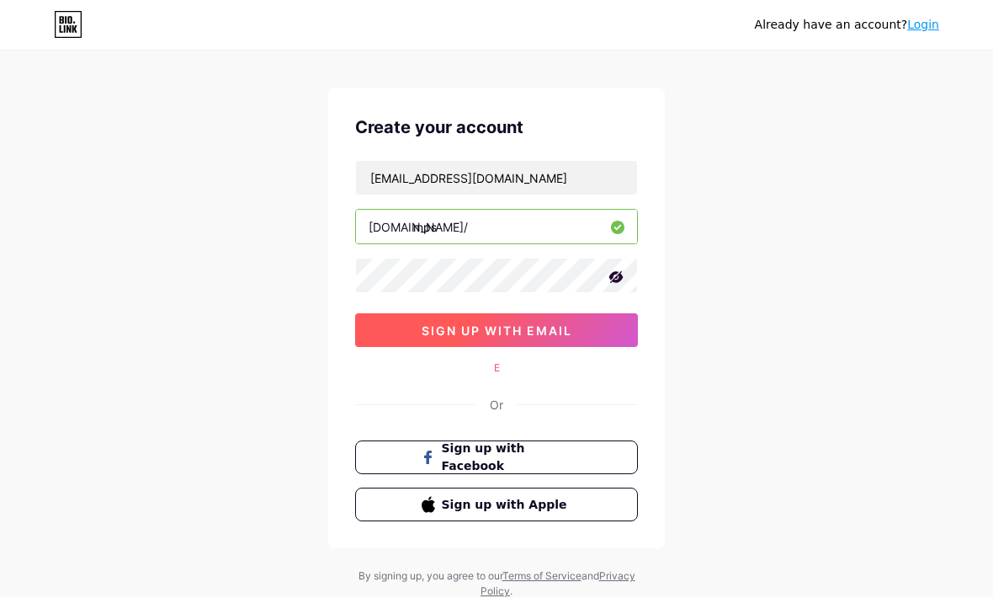
click at [407, 324] on button "sign up with email" at bounding box center [496, 331] width 283 height 34
click at [401, 318] on button "sign up with email" at bounding box center [496, 331] width 283 height 34
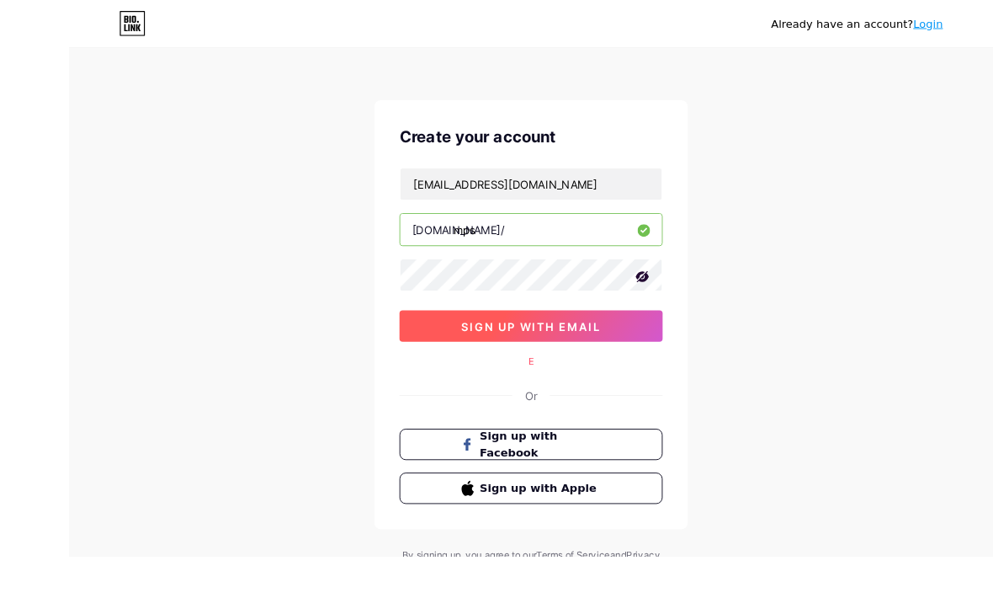
scroll to position [13, 0]
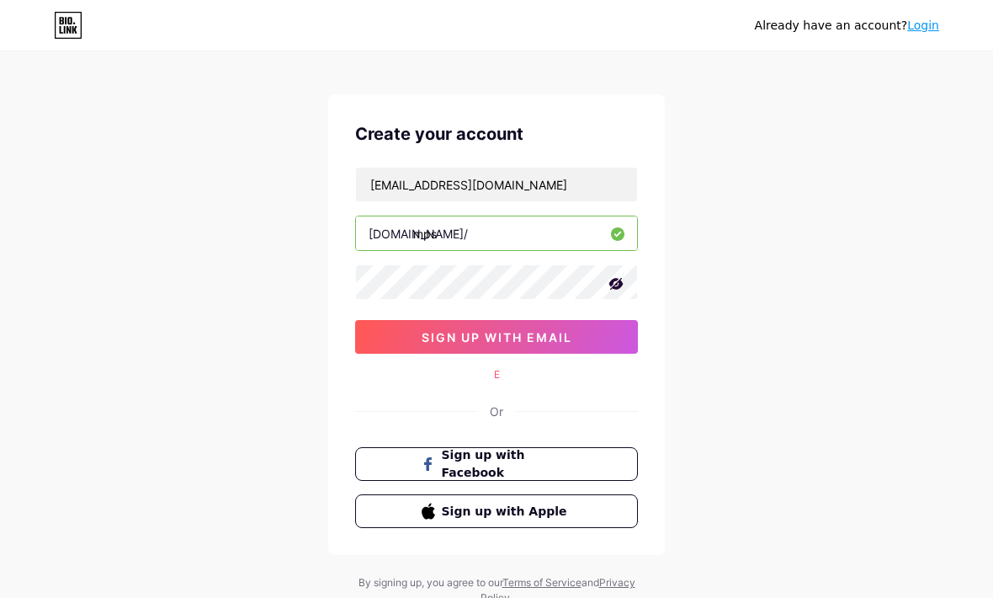
click at [224, 184] on div "Already have an account? Login Create your account Zxomra5@gmail.com bio.link/ …" at bounding box center [496, 323] width 993 height 672
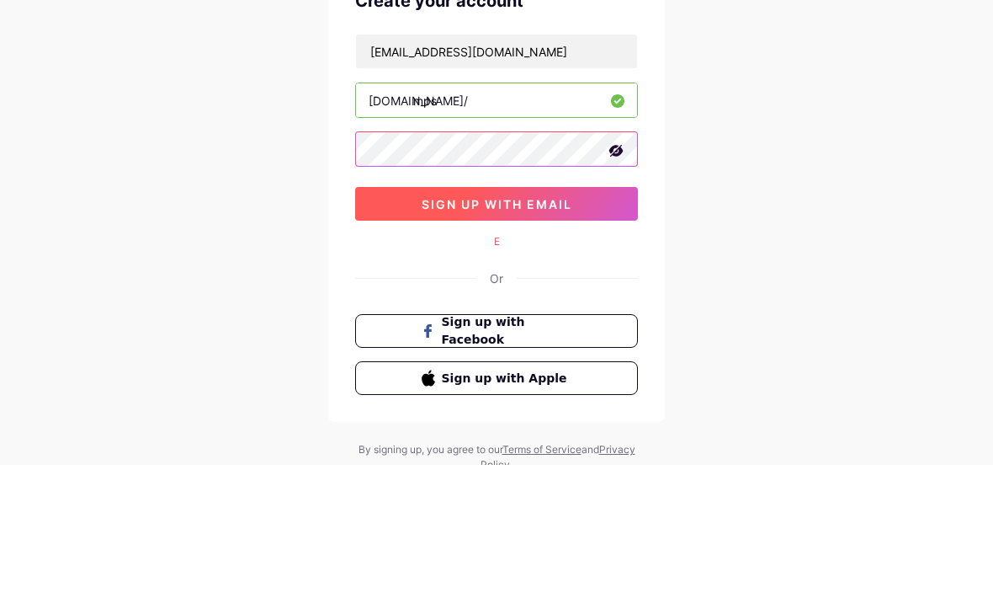
click at [395, 320] on button "sign up with email" at bounding box center [496, 337] width 283 height 34
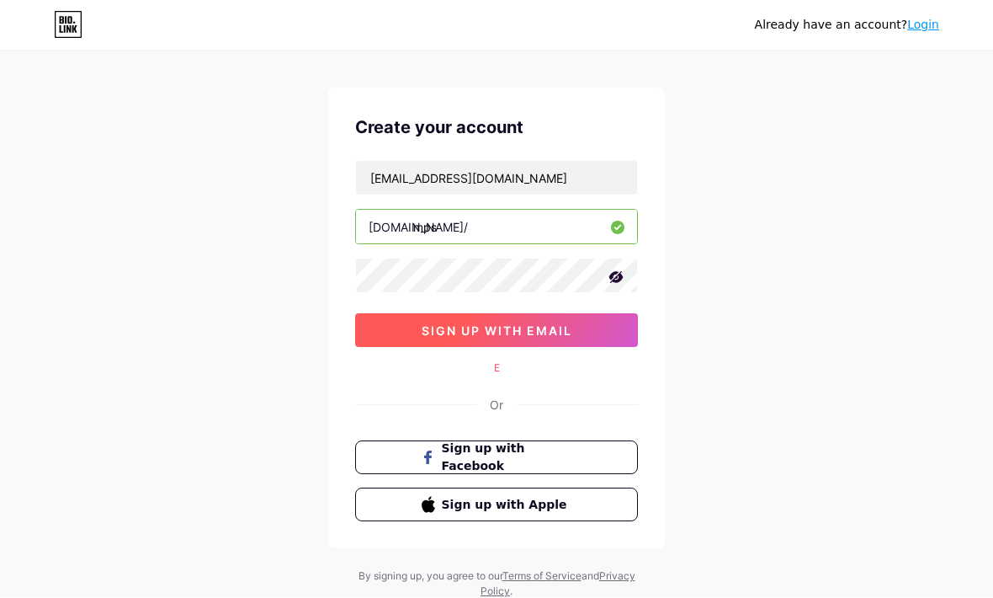
click at [401, 316] on button "sign up with email" at bounding box center [496, 331] width 283 height 34
click at [404, 320] on button "sign up with email" at bounding box center [496, 331] width 283 height 34
click at [400, 327] on button "sign up with email" at bounding box center [496, 331] width 283 height 34
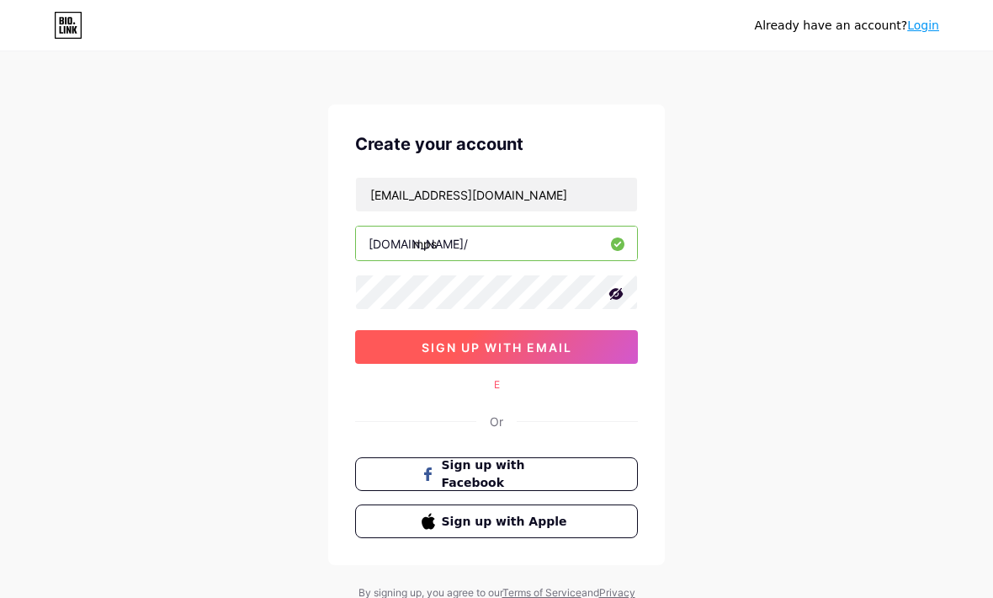
scroll to position [0, 0]
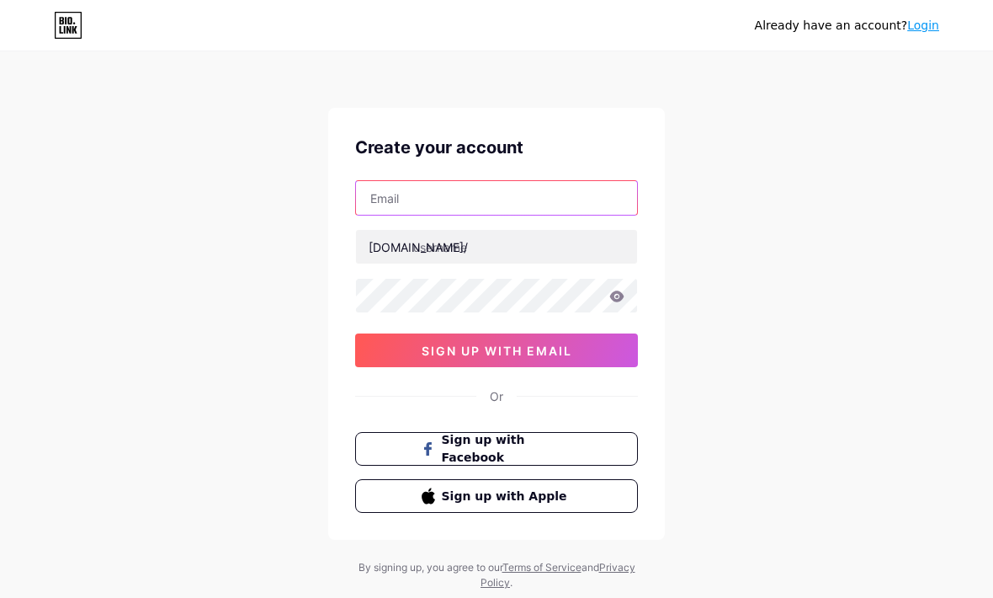
click at [386, 204] on input "text" at bounding box center [496, 198] width 281 height 34
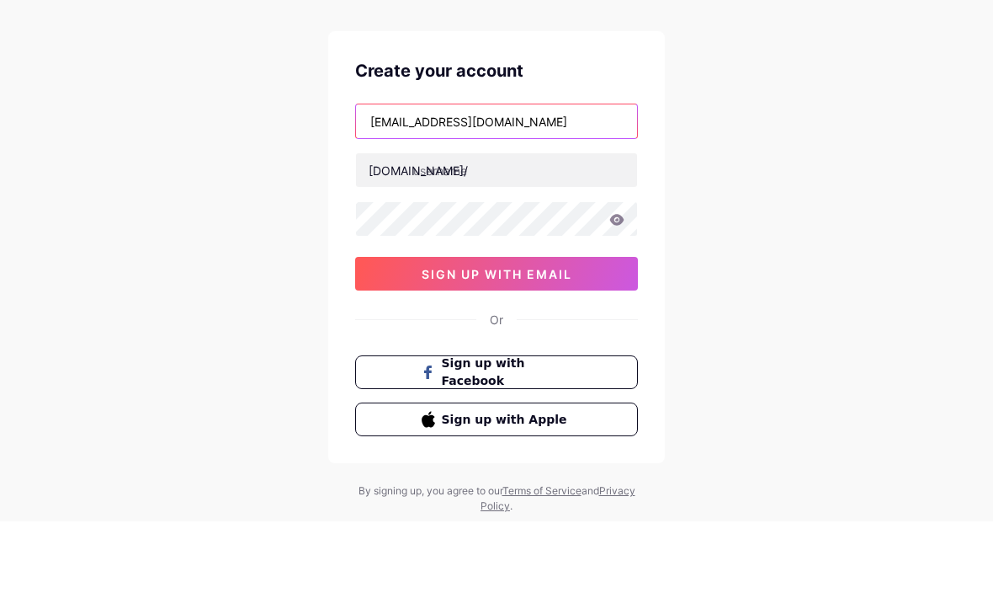
type input "Zxomra5@gmail.com"
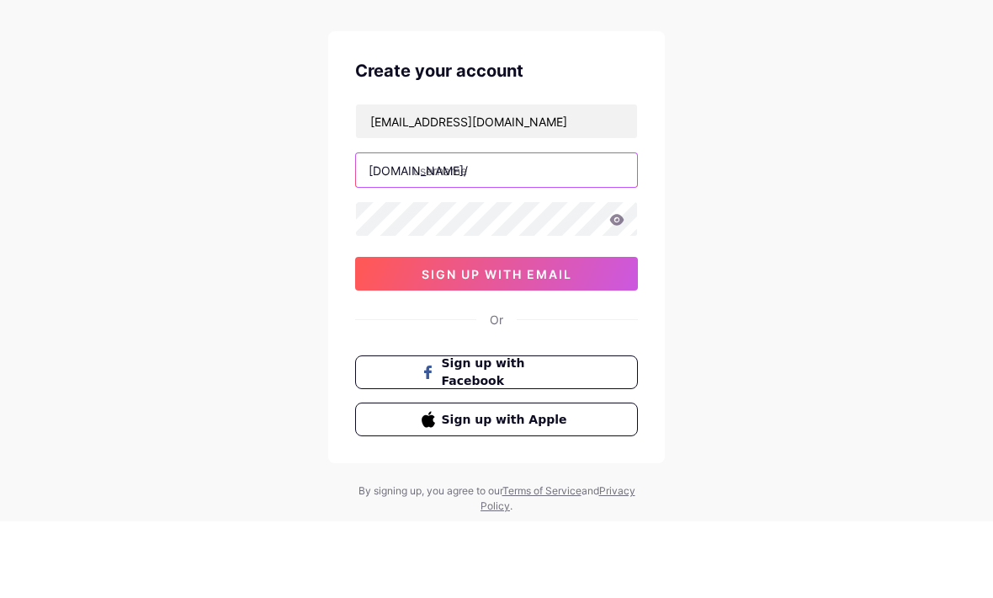
click at [476, 230] on input "text" at bounding box center [496, 247] width 281 height 34
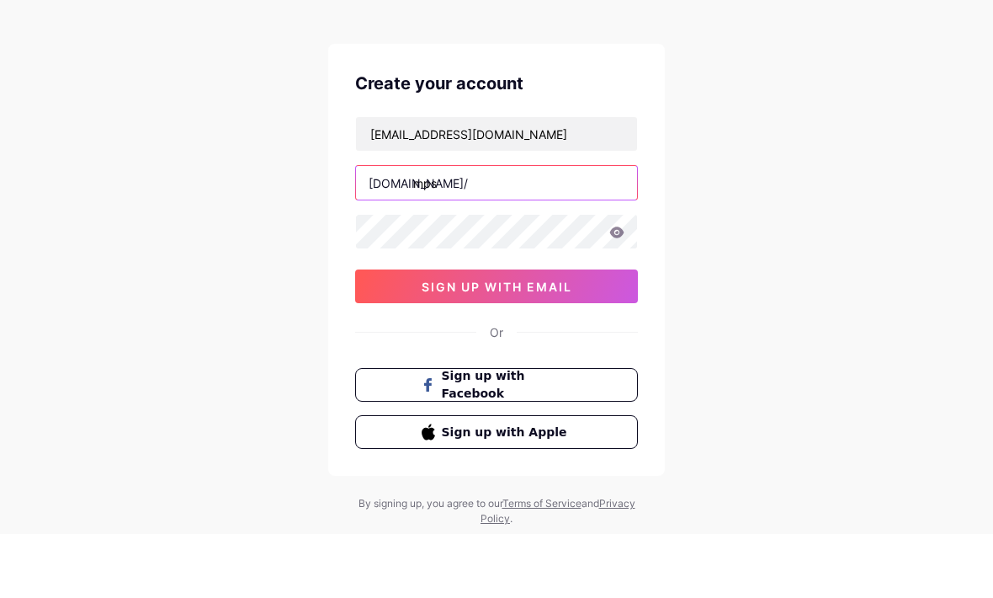
type input "mps"
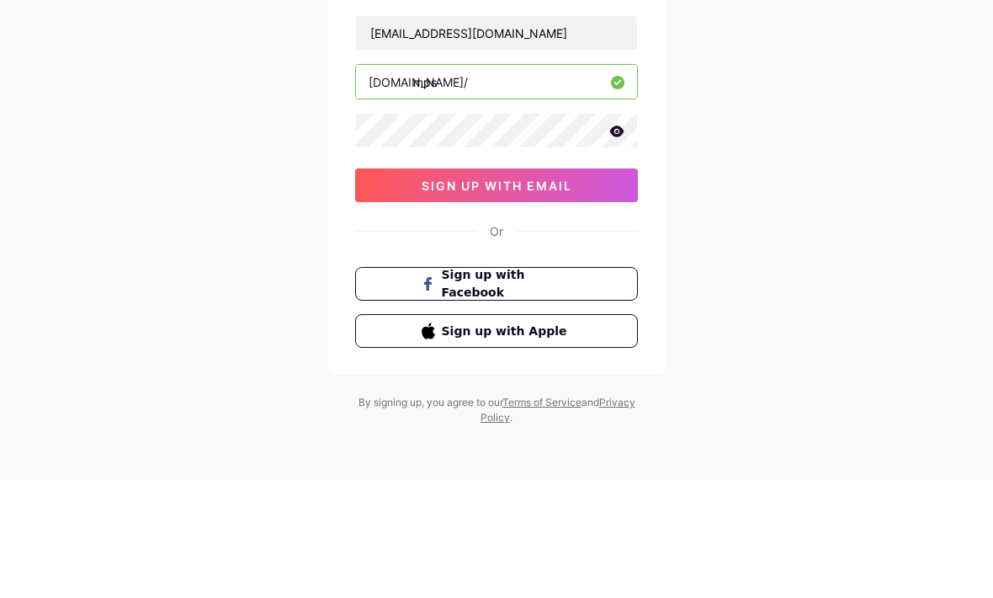
click at [219, 145] on div "Already have an account? Login Create your account Zxomra5@gmail.com bio.link/ …" at bounding box center [496, 276] width 993 height 644
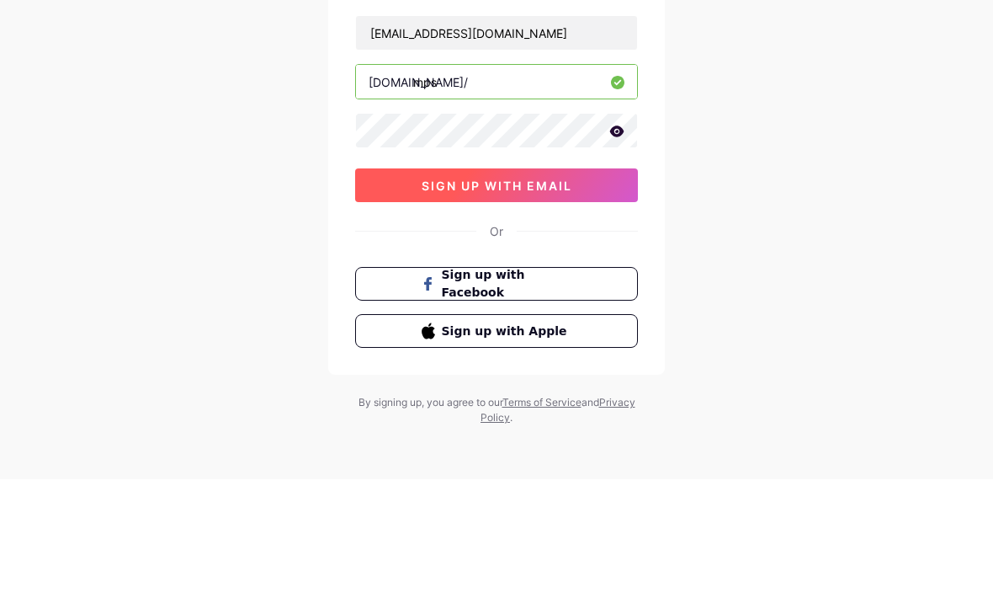
click at [413, 287] on button "sign up with email" at bounding box center [496, 304] width 283 height 34
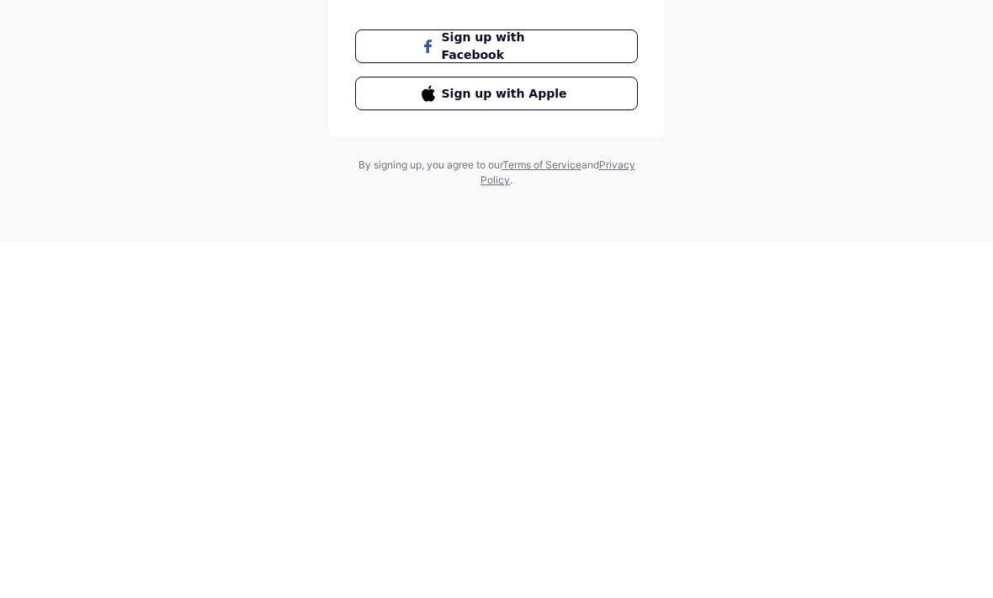
scroll to position [0, 0]
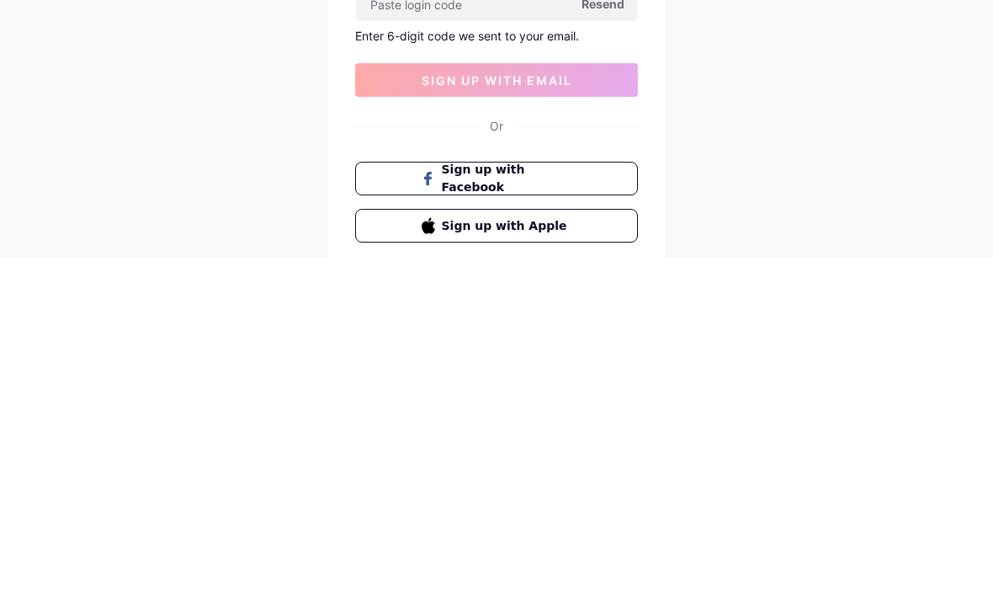
click at [56, 187] on div "Already have an account? Login Create your account Zxomra5@gmail.com bio.link/ …" at bounding box center [496, 357] width 993 height 714
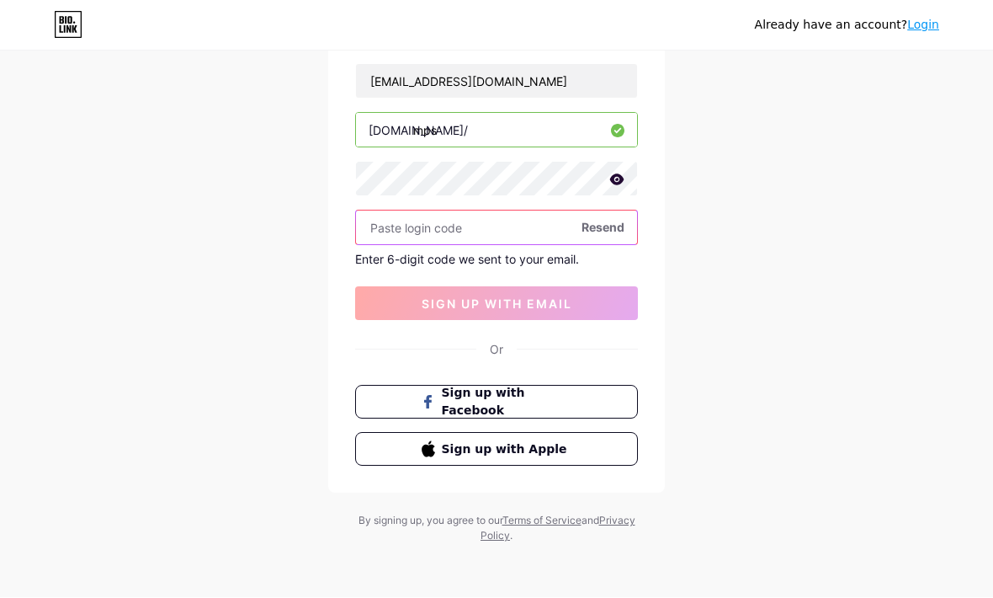
click at [502, 228] on input "text" at bounding box center [496, 228] width 281 height 34
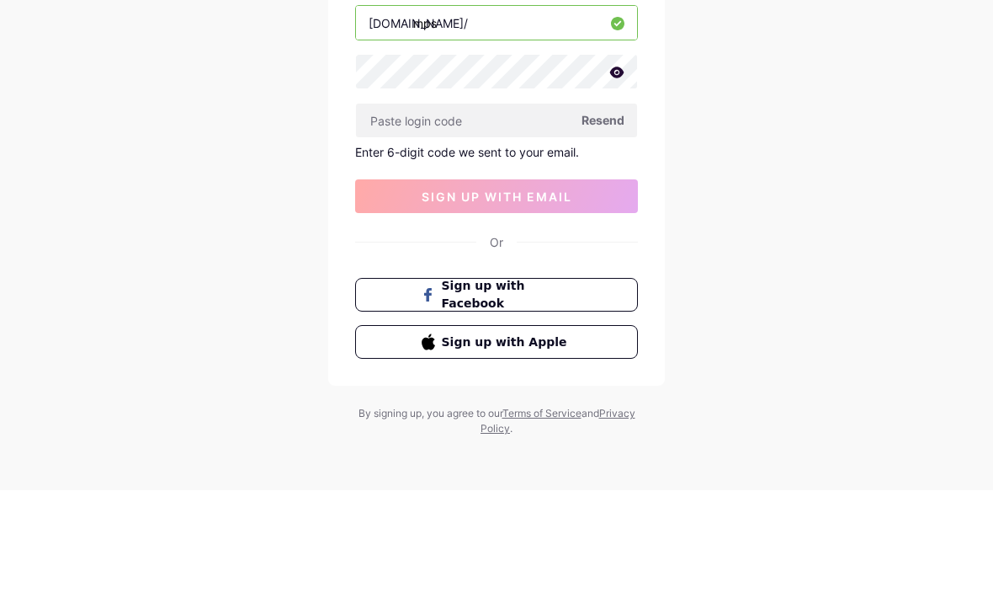
click at [596, 219] on span "Resend" at bounding box center [603, 228] width 43 height 18
click at [600, 219] on span "Resend" at bounding box center [603, 228] width 43 height 18
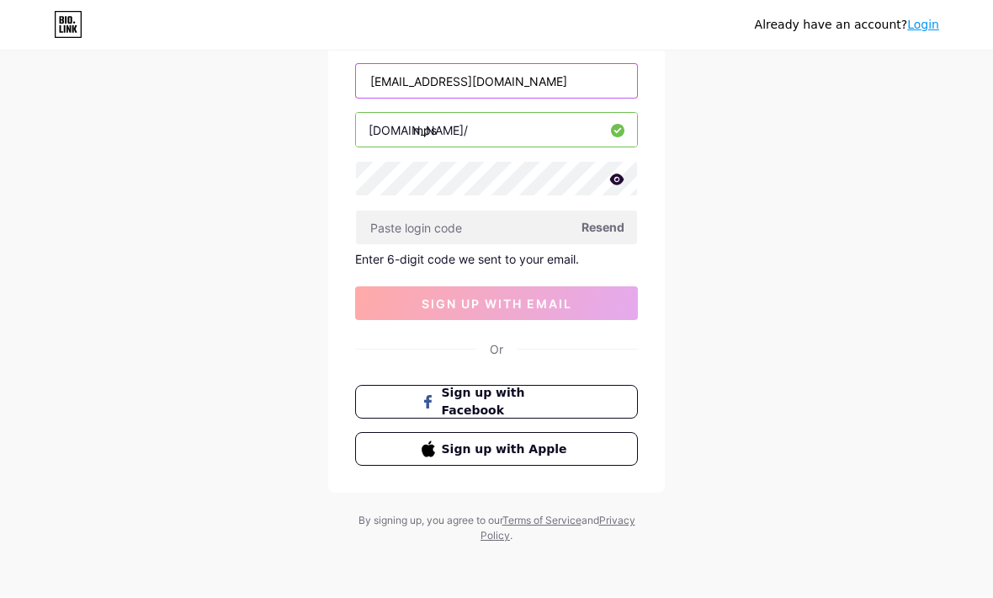
click at [392, 81] on input "Zxomra5@gmail.com" at bounding box center [496, 82] width 281 height 34
type input "[EMAIL_ADDRESS][DOMAIN_NAME]"
click at [189, 124] on div "Already have an account? Login Create your account zxomra5@gmail.com bio.link/ …" at bounding box center [496, 241] width 993 height 714
click at [414, 299] on button "sign up with email" at bounding box center [496, 304] width 283 height 34
click at [409, 290] on button "sign up with email" at bounding box center [496, 304] width 283 height 34
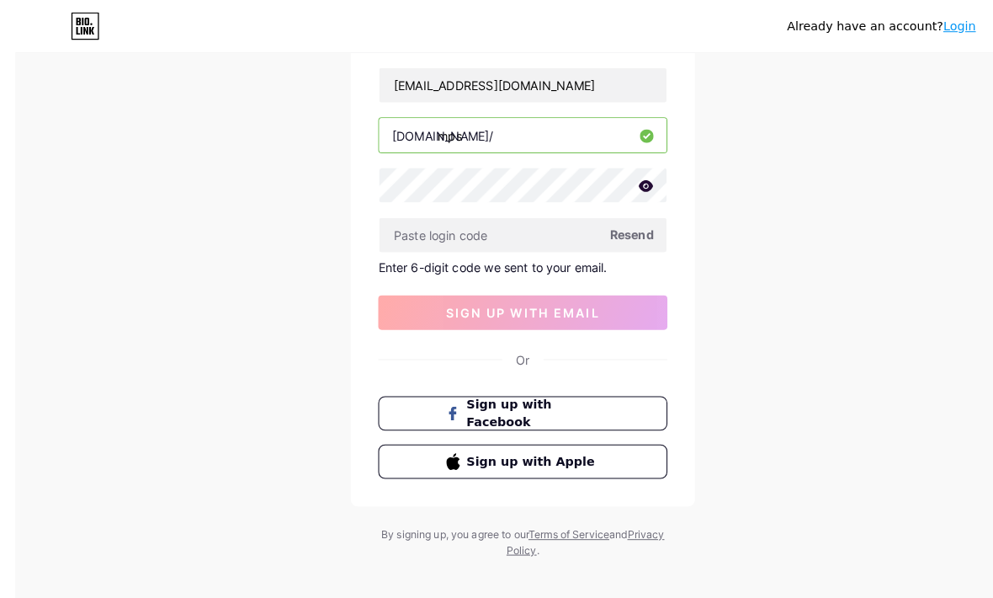
scroll to position [114, 0]
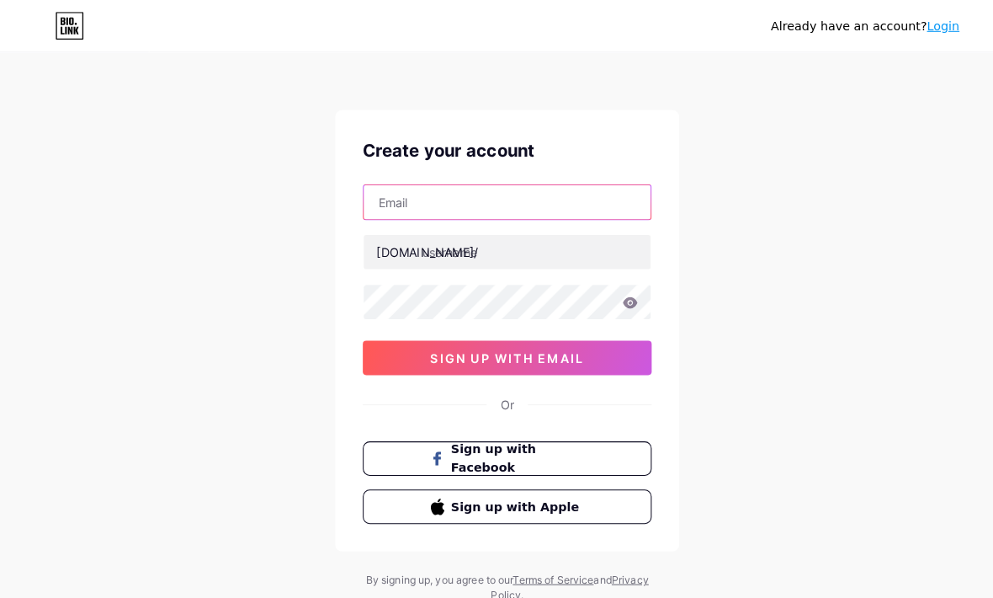
click at [383, 210] on input "text" at bounding box center [496, 198] width 281 height 34
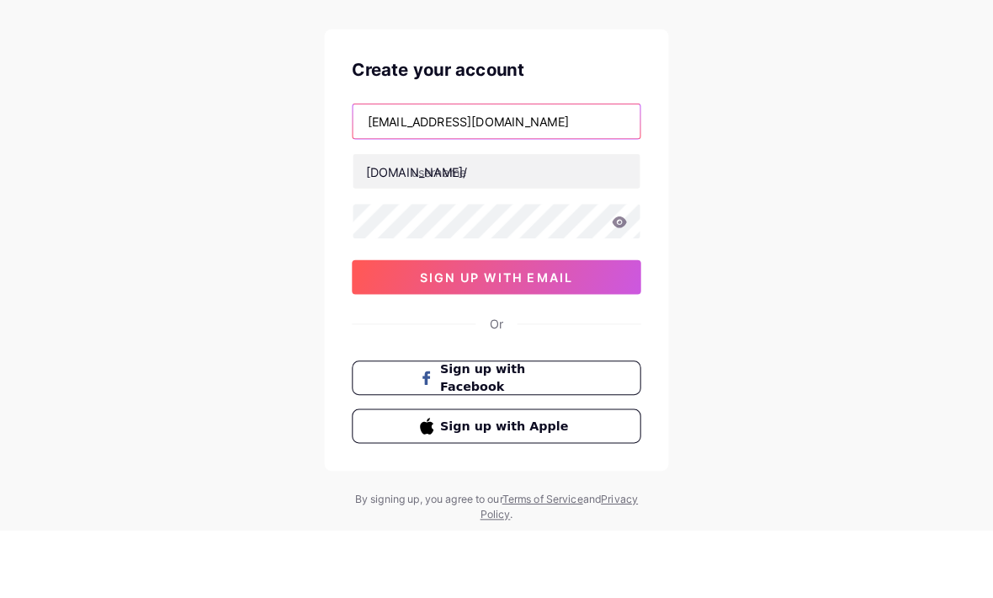
type input "[EMAIL_ADDRESS][DOMAIN_NAME]"
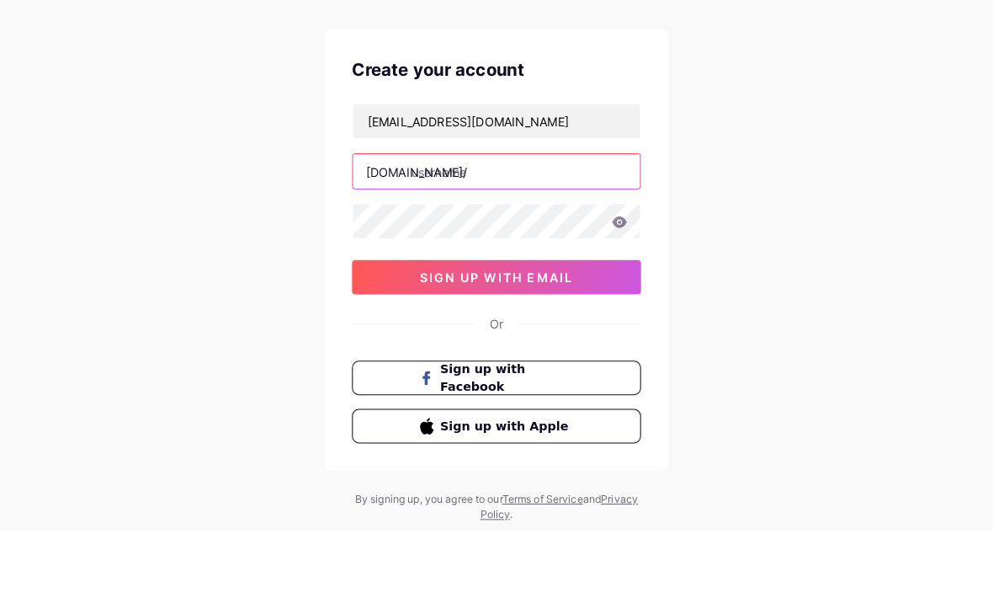
click at [390, 230] on input "text" at bounding box center [496, 247] width 281 height 34
type input "p"
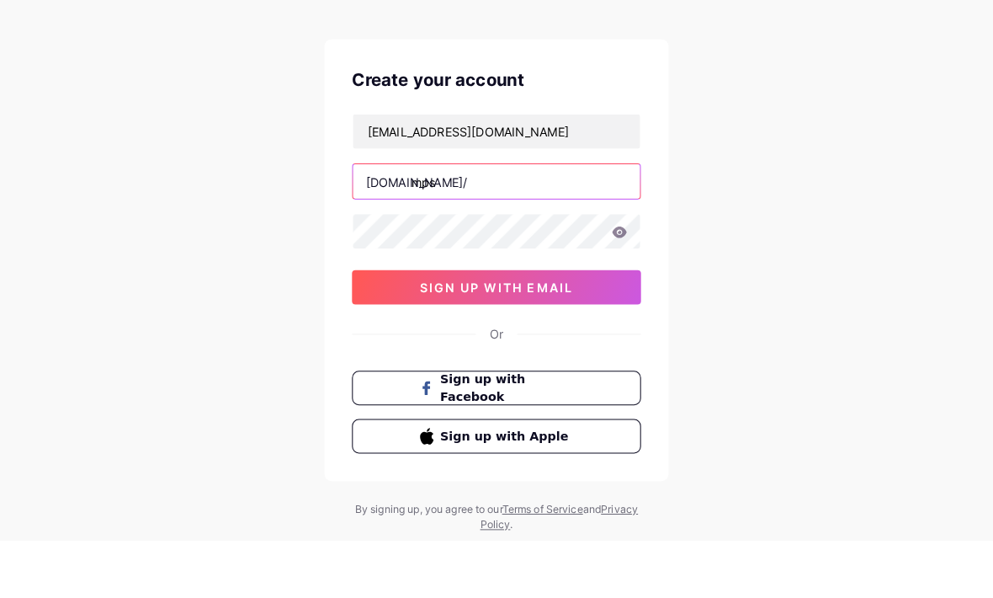
type input "mps"
click at [108, 108] on div "Already have an account? Login Create your account [EMAIL_ADDRESS][DOMAIN_NAME]…" at bounding box center [496, 322] width 993 height 644
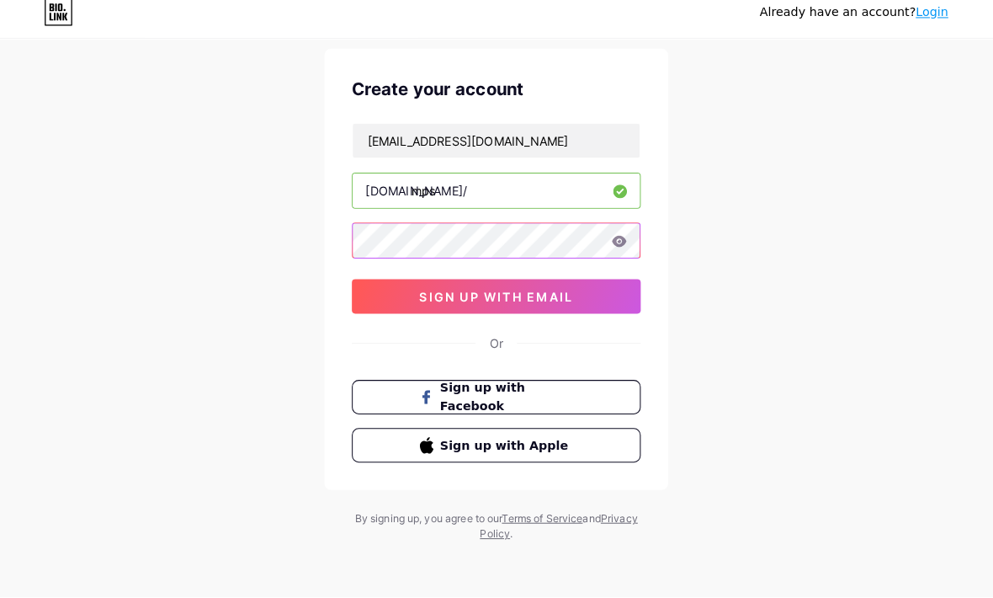
scroll to position [55, 0]
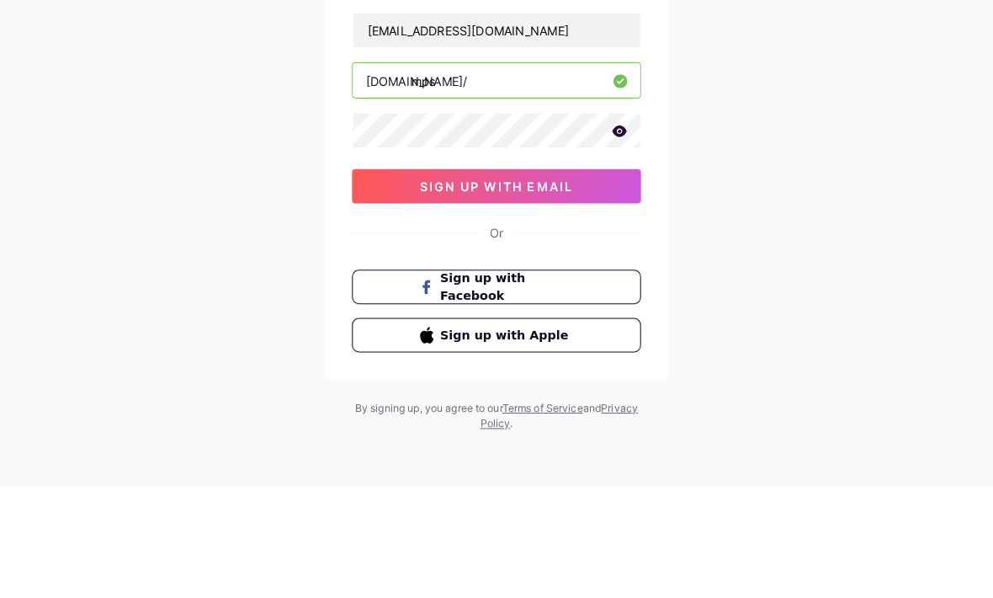
click at [610, 244] on icon at bounding box center [617, 249] width 14 height 11
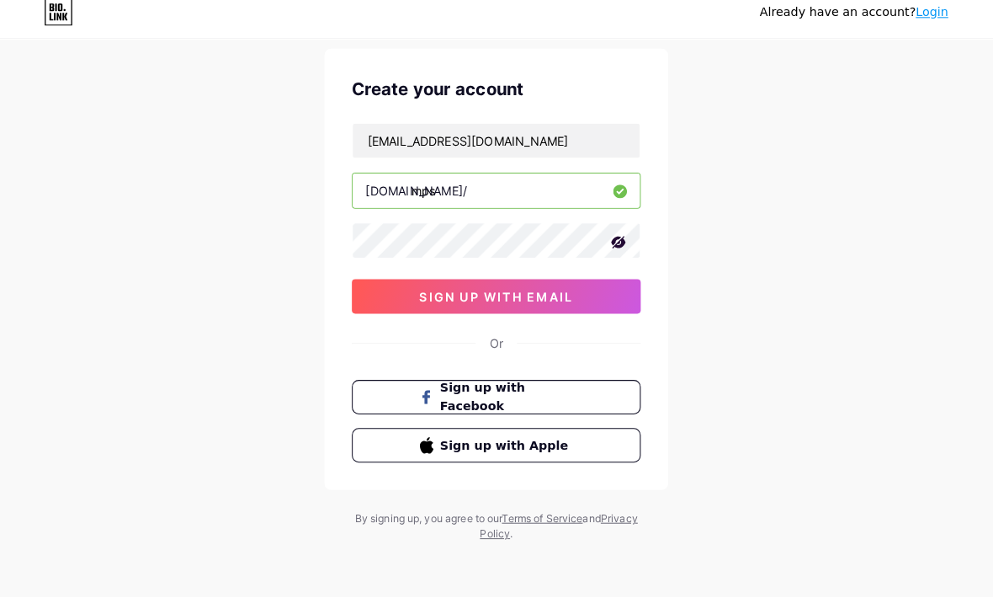
click at [394, 287] on button "sign up with email" at bounding box center [496, 304] width 283 height 34
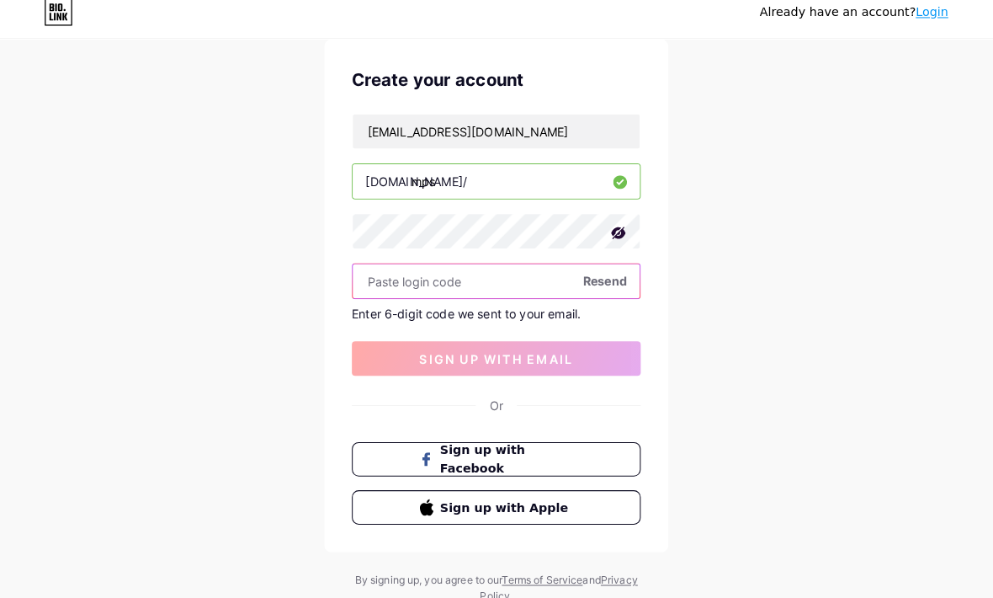
click at [395, 272] on input "text" at bounding box center [496, 289] width 281 height 34
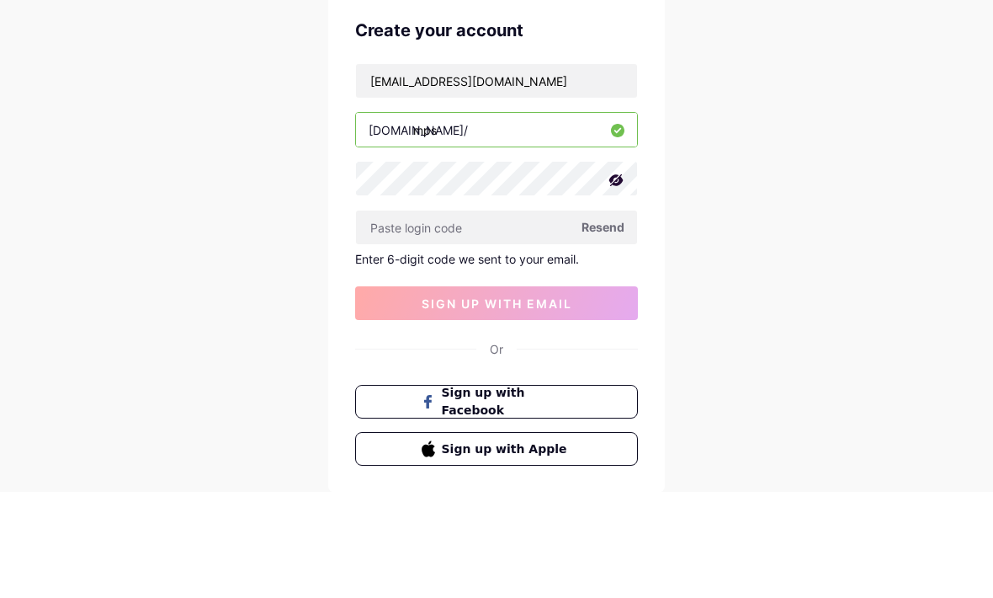
scroll to position [116, 0]
